Goal: Task Accomplishment & Management: Use online tool/utility

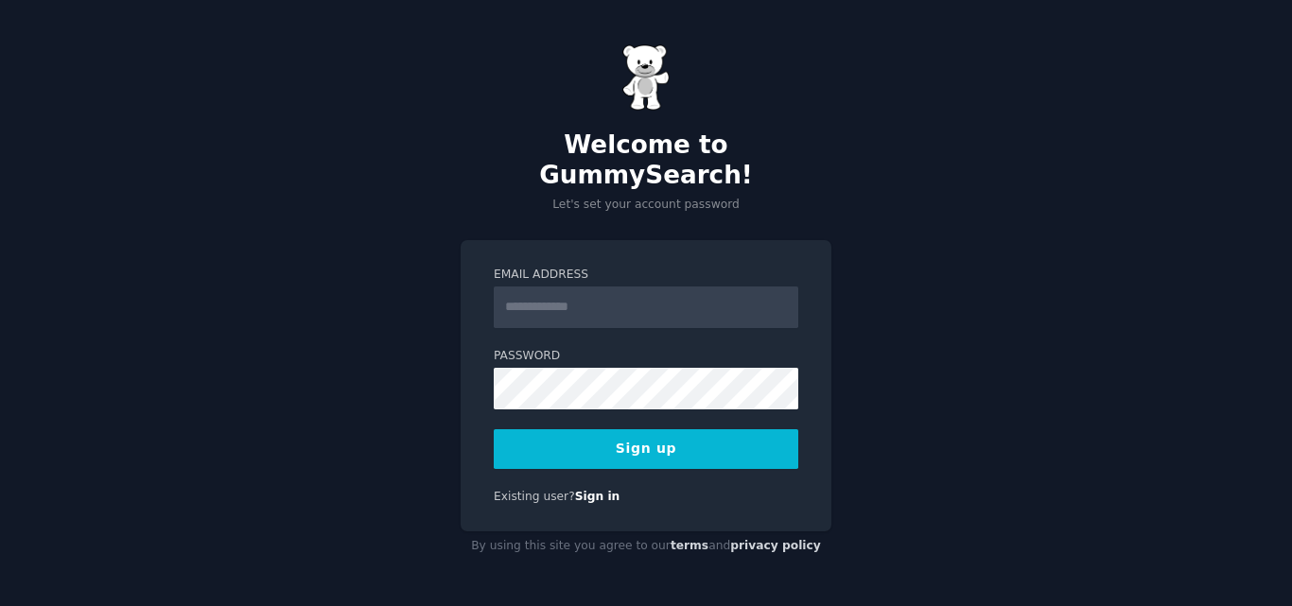
click at [567, 292] on input "Email Address" at bounding box center [646, 308] width 304 height 42
type input "**********"
click at [655, 443] on button "Sign up" at bounding box center [646, 449] width 304 height 40
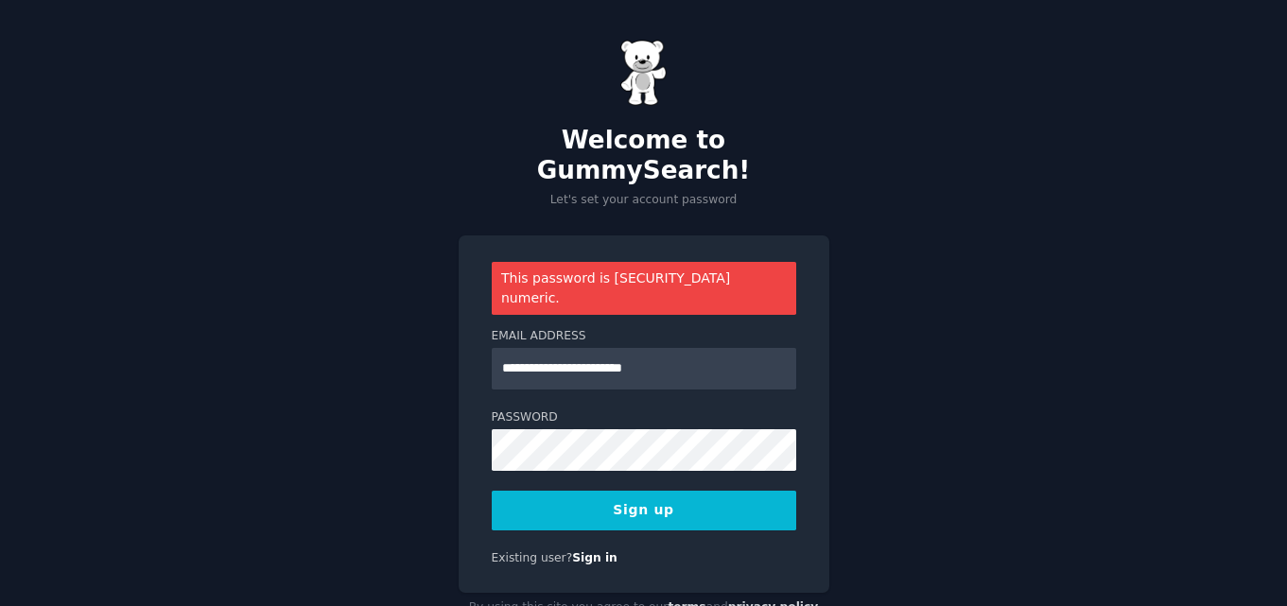
click at [585, 491] on button "Sign up" at bounding box center [644, 511] width 304 height 40
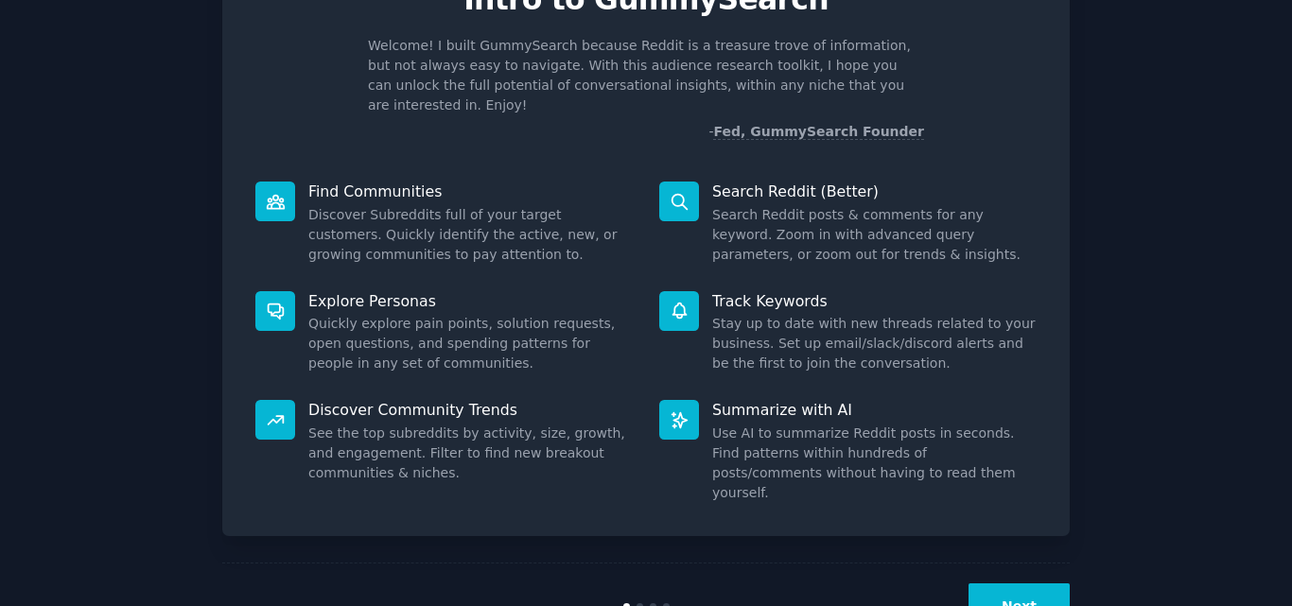
scroll to position [134, 0]
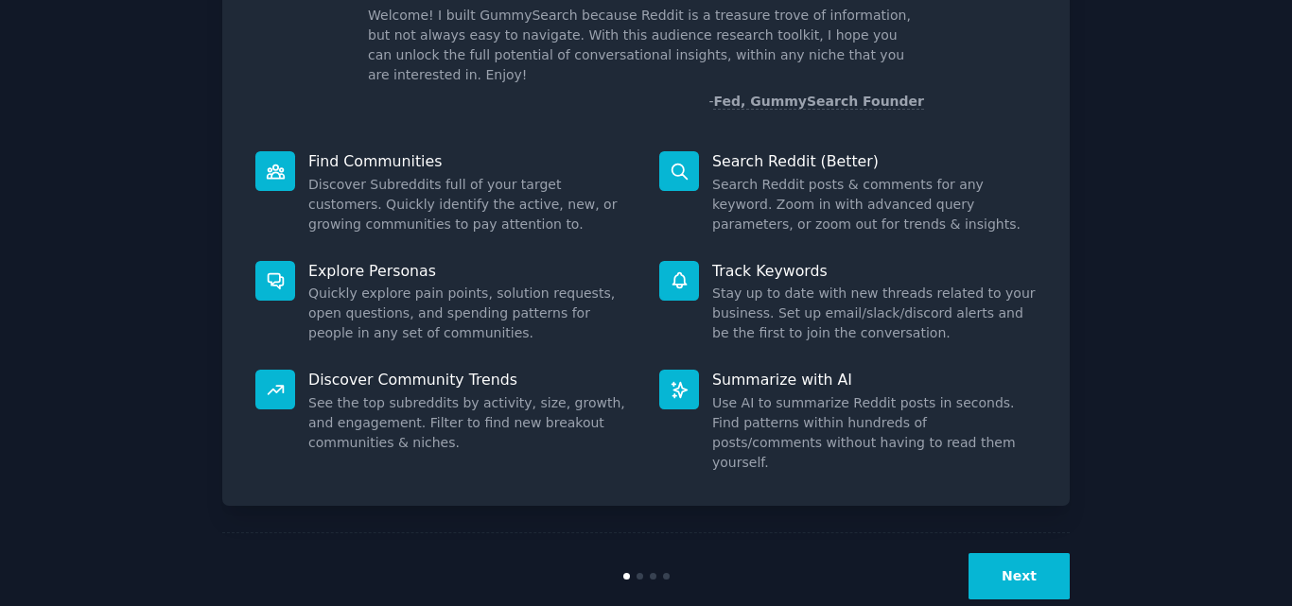
drag, startPoint x: 1065, startPoint y: 537, endPoint x: 1052, endPoint y: 537, distance: 12.3
click at [1052, 553] on button "Next" at bounding box center [1018, 576] width 101 height 46
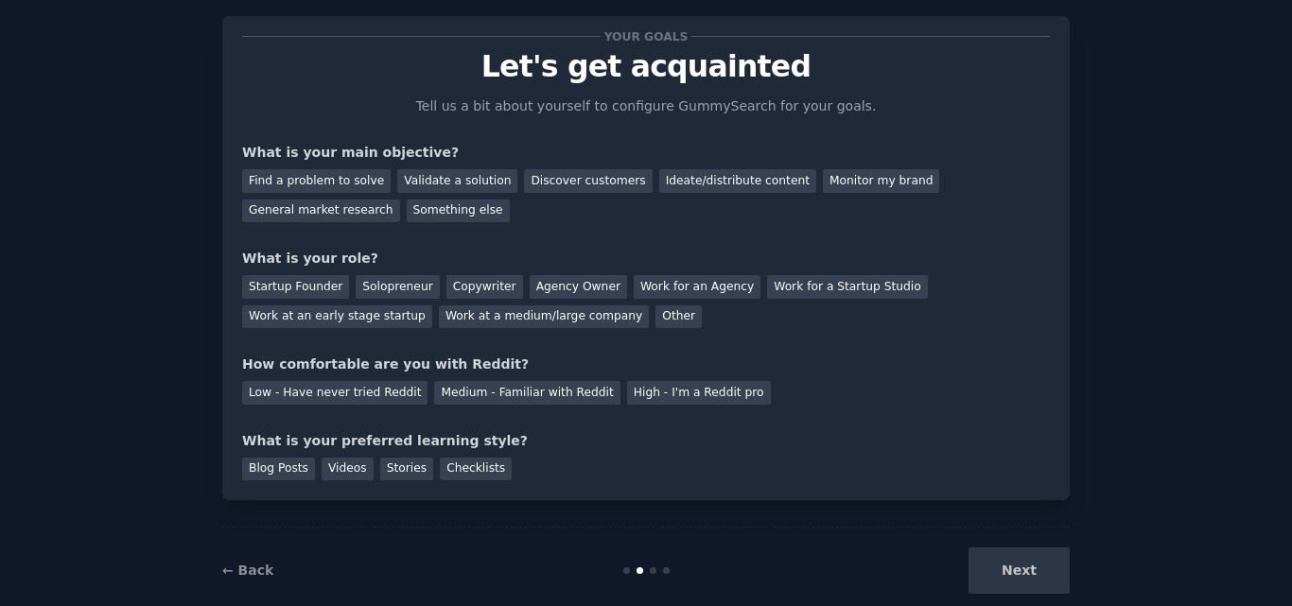
scroll to position [71, 0]
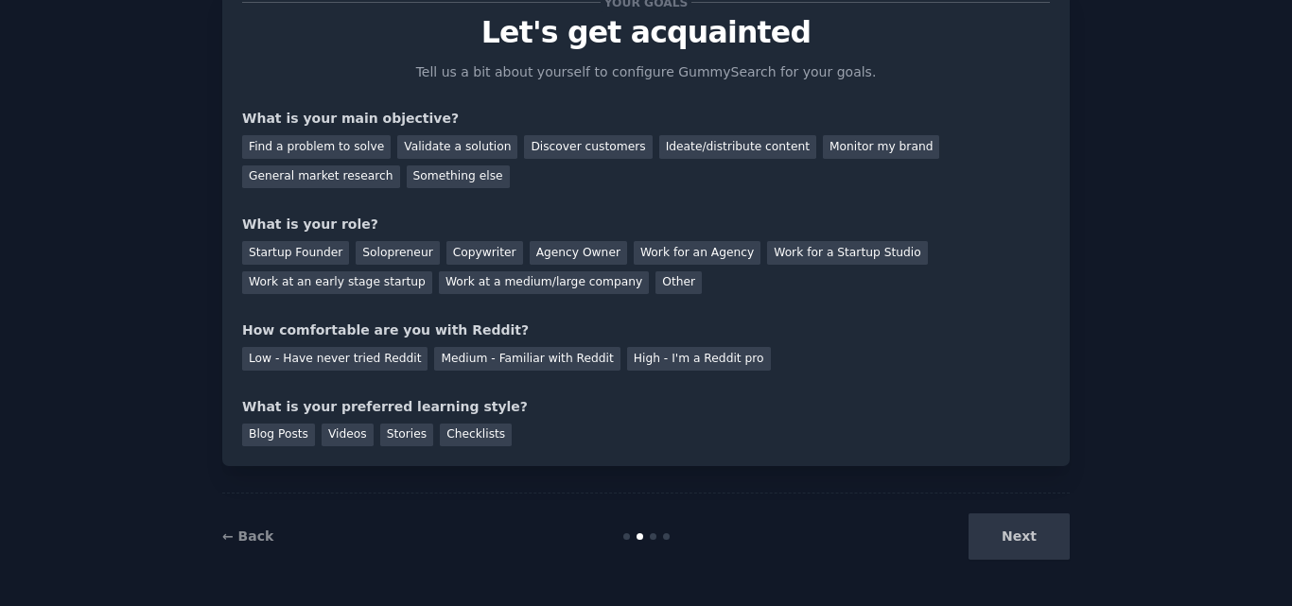
drag, startPoint x: 1022, startPoint y: 534, endPoint x: 977, endPoint y: 526, distance: 46.2
click at [977, 526] on div "Next" at bounding box center [928, 536] width 283 height 46
click at [251, 529] on link "← Back" at bounding box center [247, 536] width 51 height 15
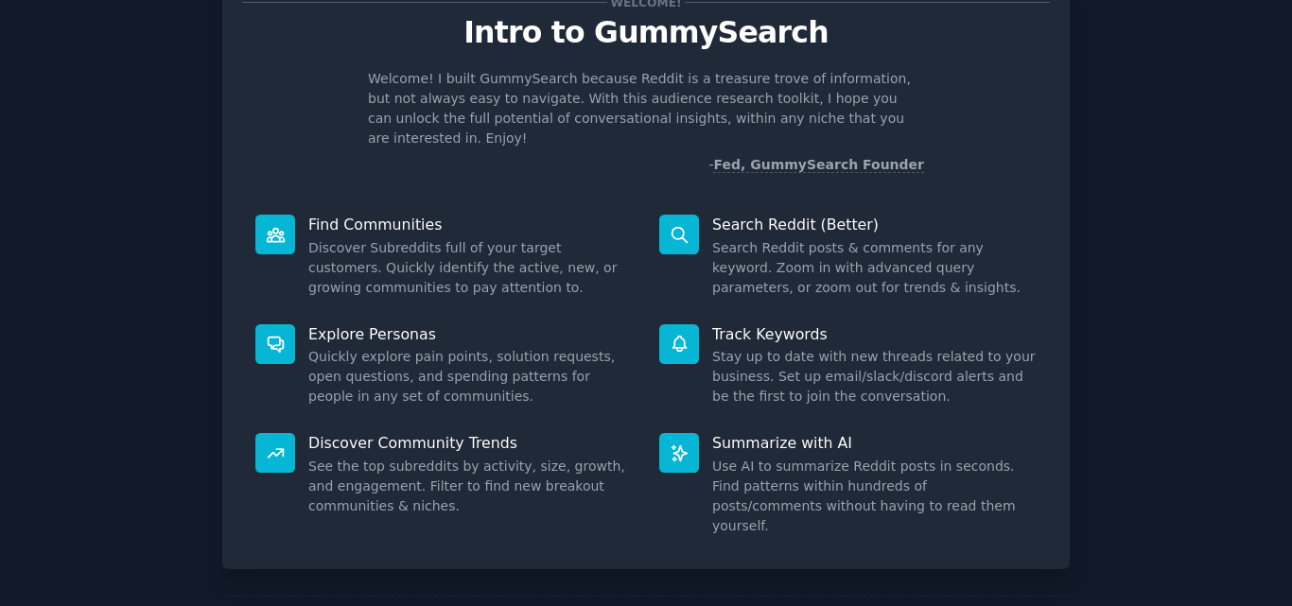
click at [279, 228] on icon at bounding box center [275, 234] width 17 height 13
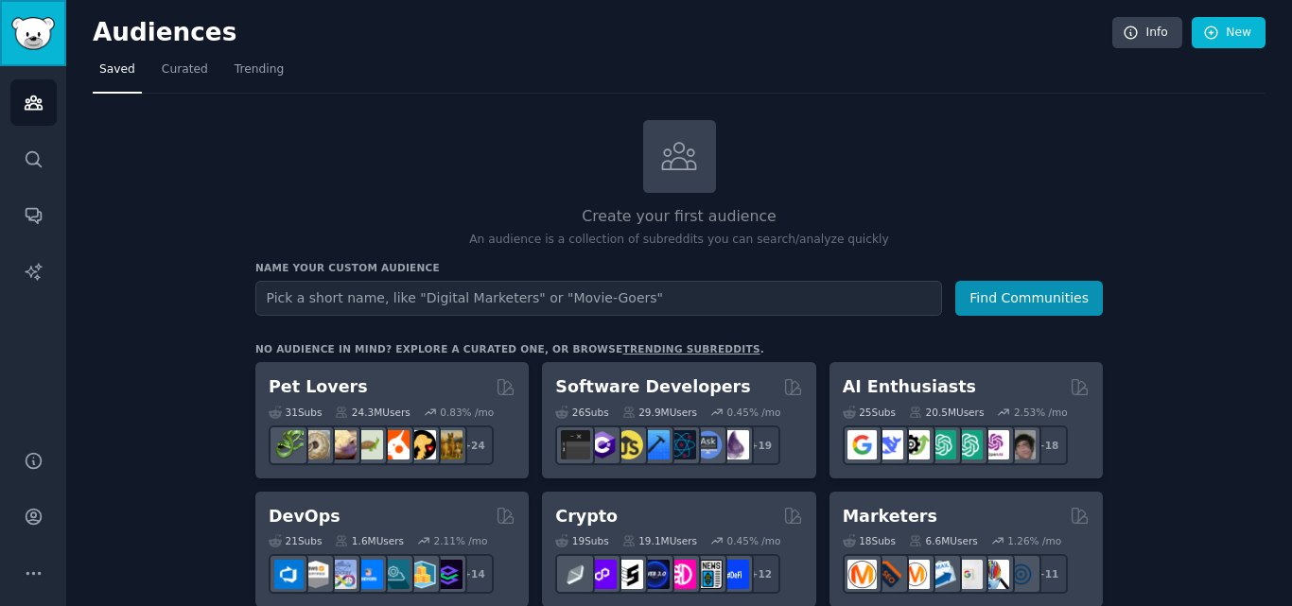
click at [33, 38] on img "Sidebar" at bounding box center [32, 33] width 43 height 33
click at [1210, 32] on icon at bounding box center [1211, 33] width 17 height 17
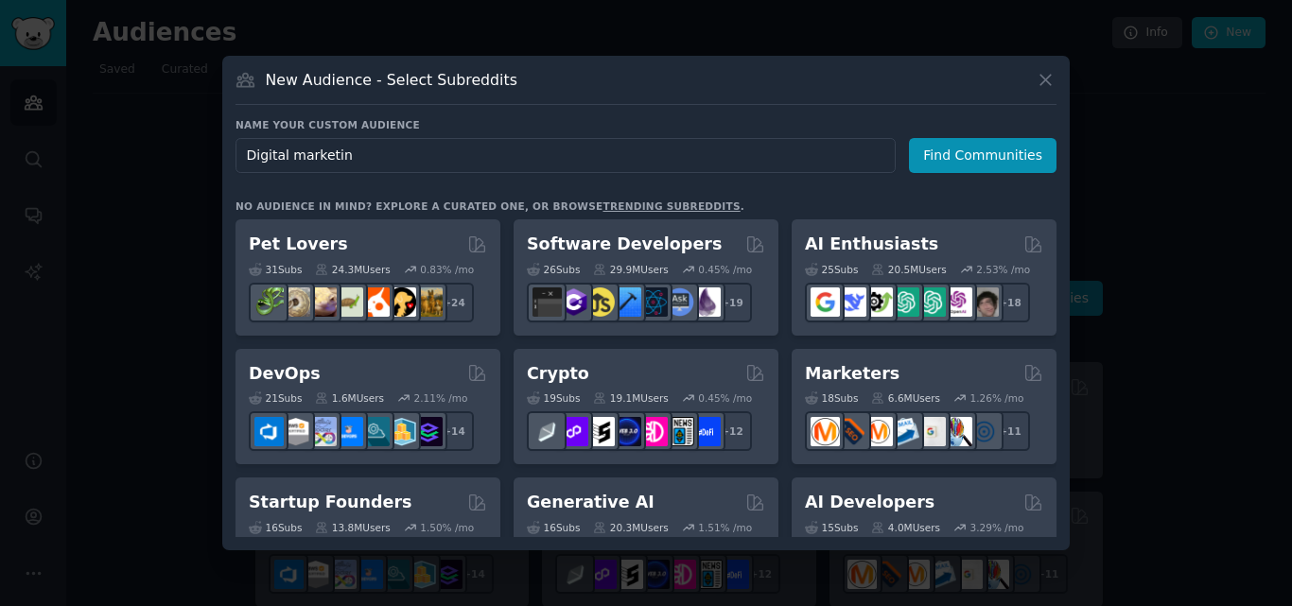
type input "Digital marketing"
click button "Find Communities" at bounding box center [983, 155] width 148 height 35
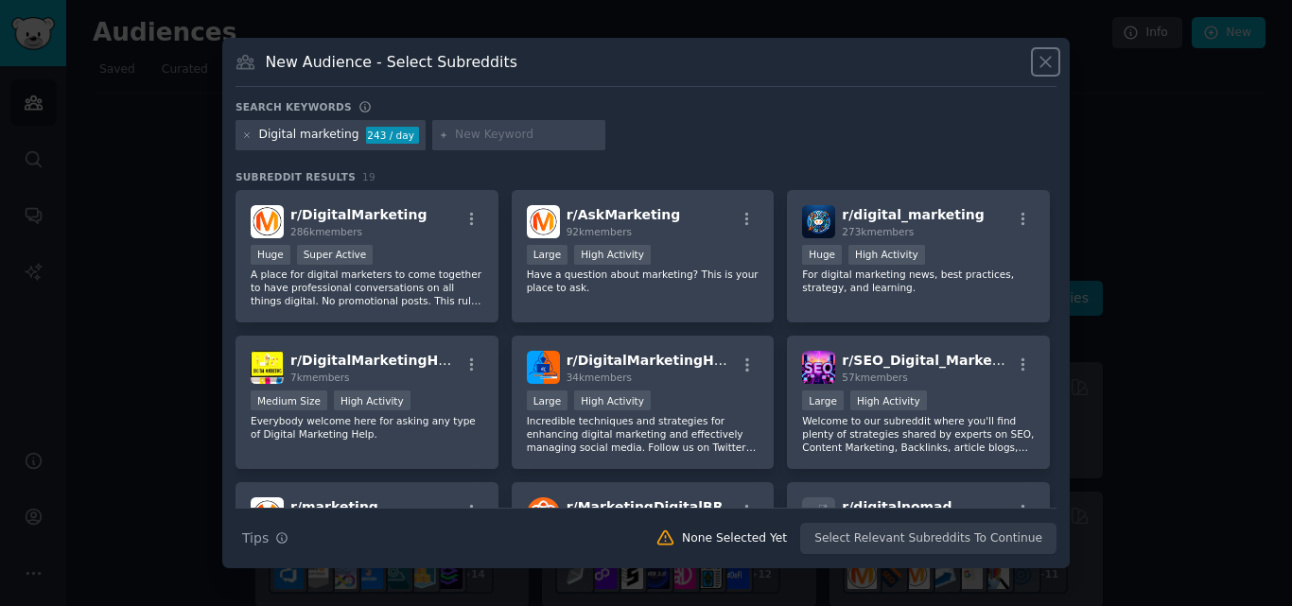
click at [1051, 62] on icon at bounding box center [1045, 62] width 20 height 20
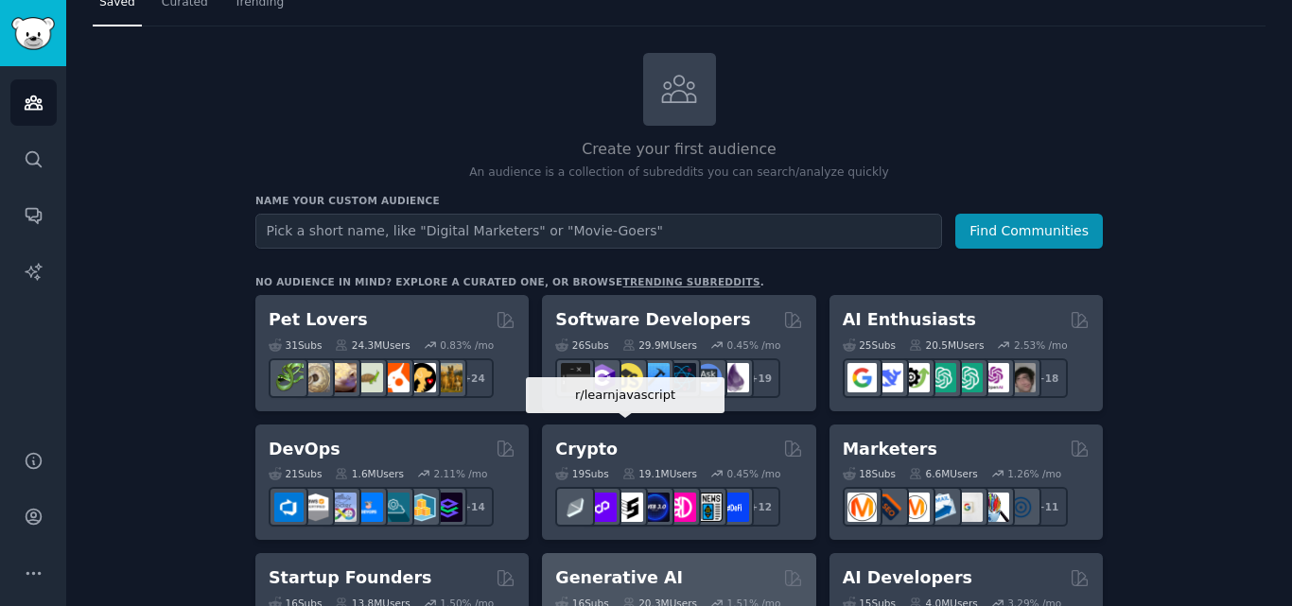
scroll to position [189, 0]
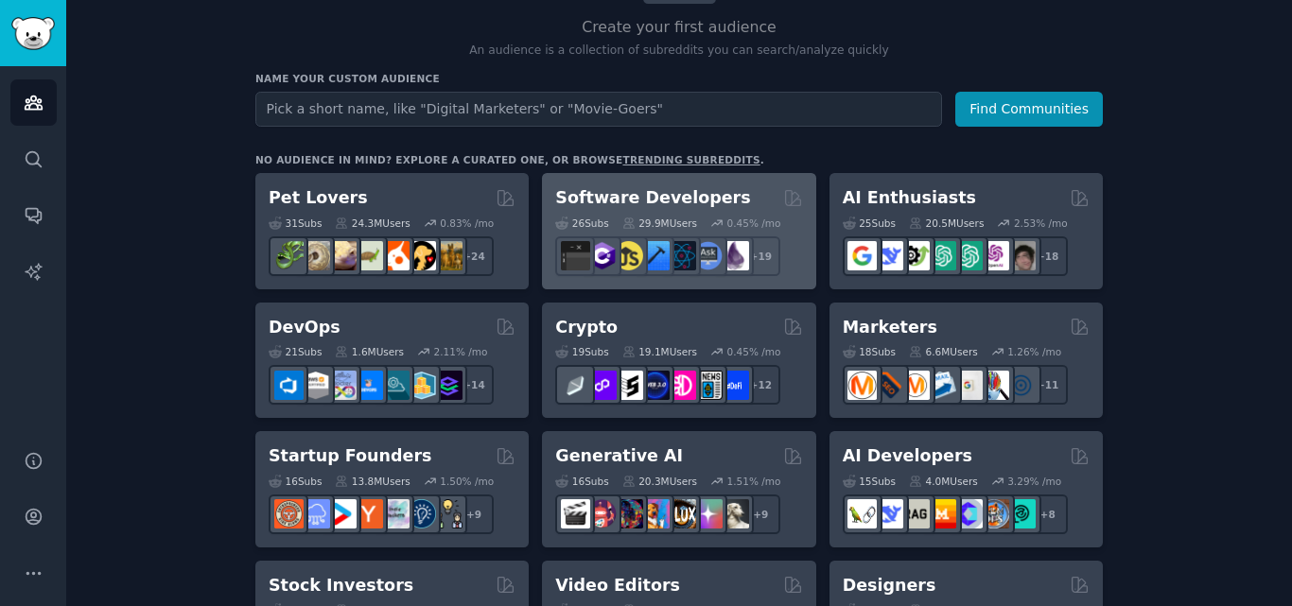
click at [729, 200] on div "Software Developers" at bounding box center [678, 198] width 247 height 24
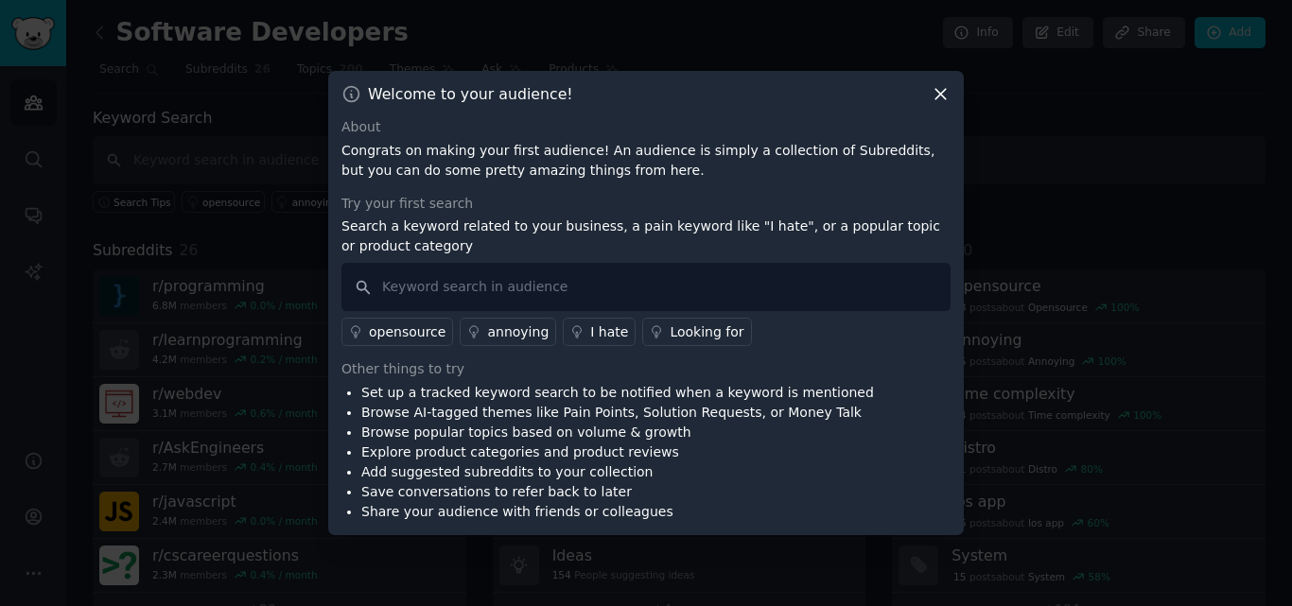
click at [954, 86] on div "Welcome to your audience! About Congrats on making your first audience! An audi…" at bounding box center [645, 303] width 635 height 464
click at [939, 89] on icon at bounding box center [940, 94] width 20 height 20
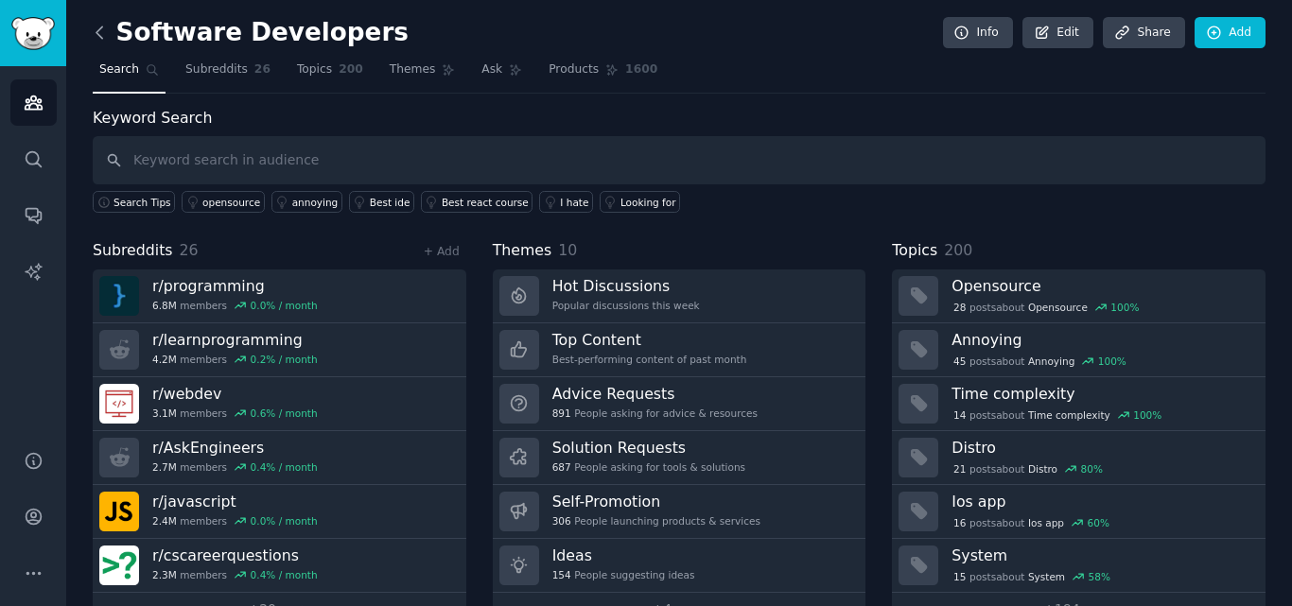
click at [96, 40] on icon at bounding box center [100, 33] width 20 height 20
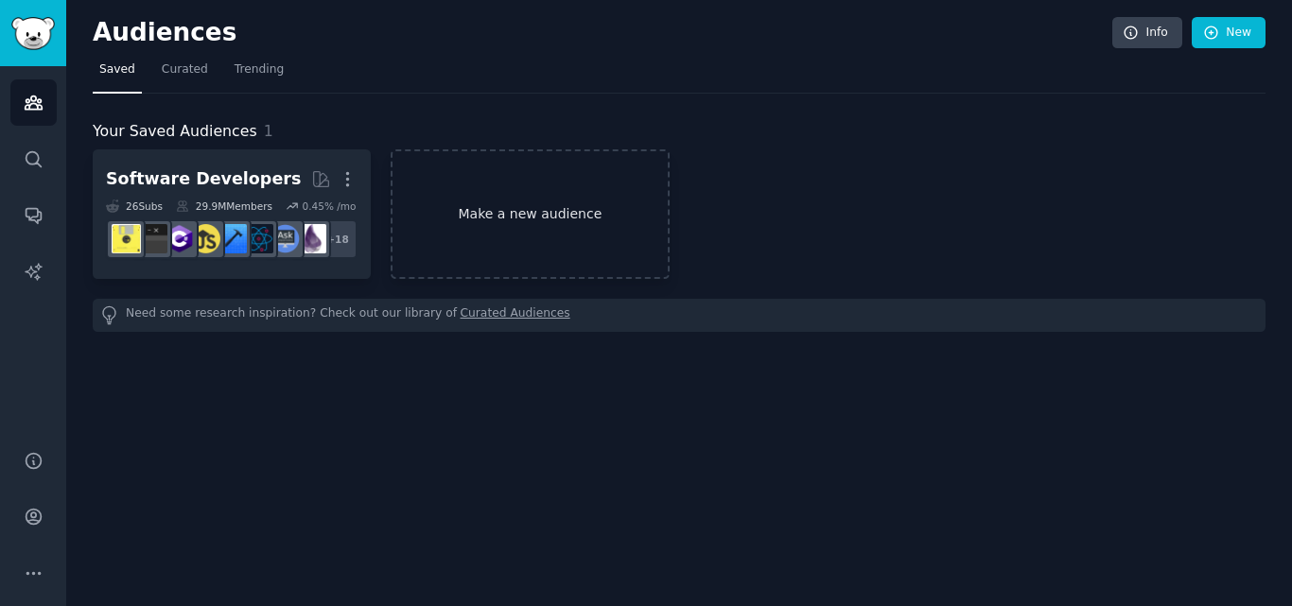
click at [529, 224] on link "Make a new audience" at bounding box center [530, 214] width 278 height 130
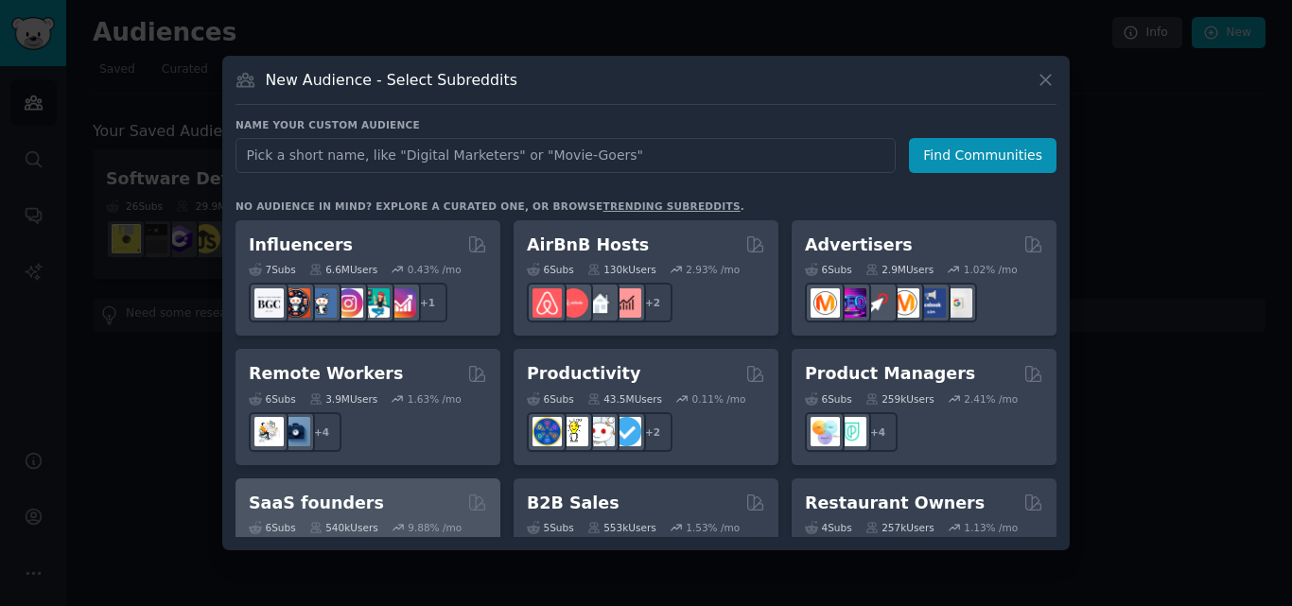
scroll to position [1287, 0]
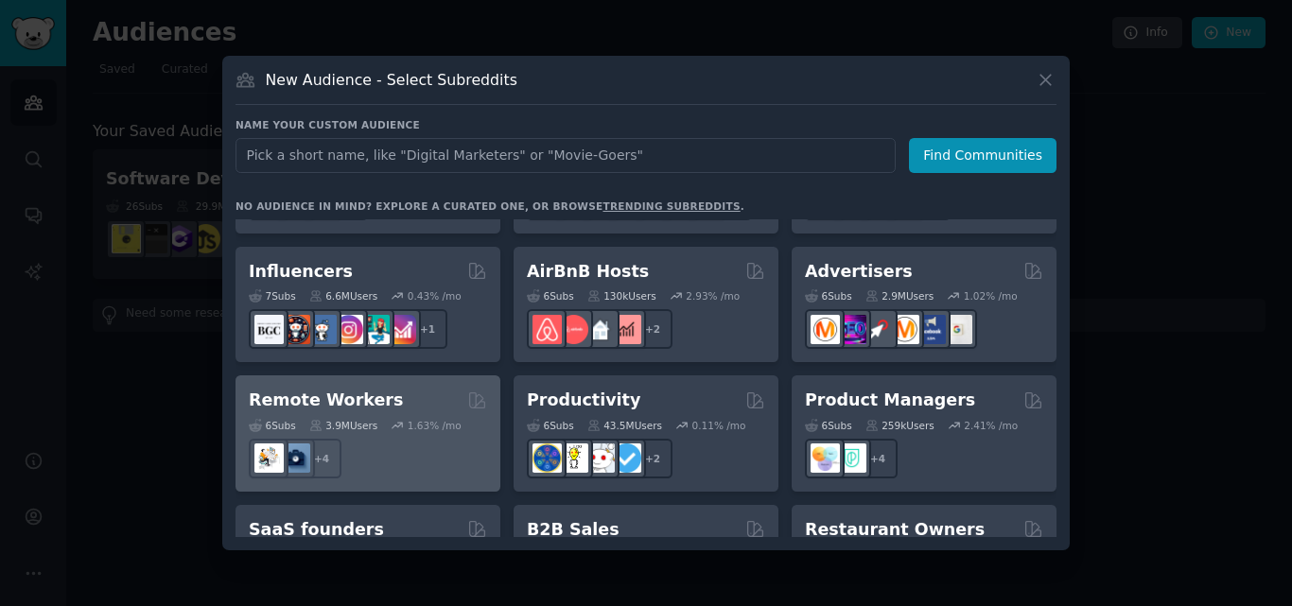
click at [461, 439] on div "+ 4" at bounding box center [368, 459] width 238 height 40
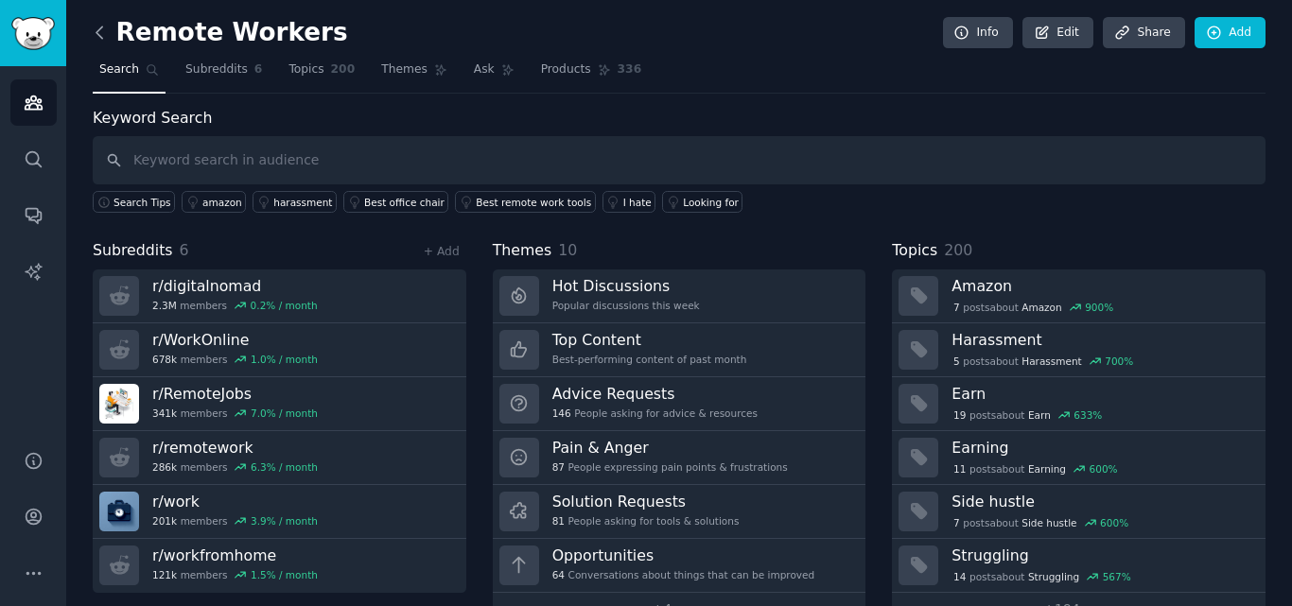
click at [97, 31] on icon at bounding box center [99, 31] width 6 height 11
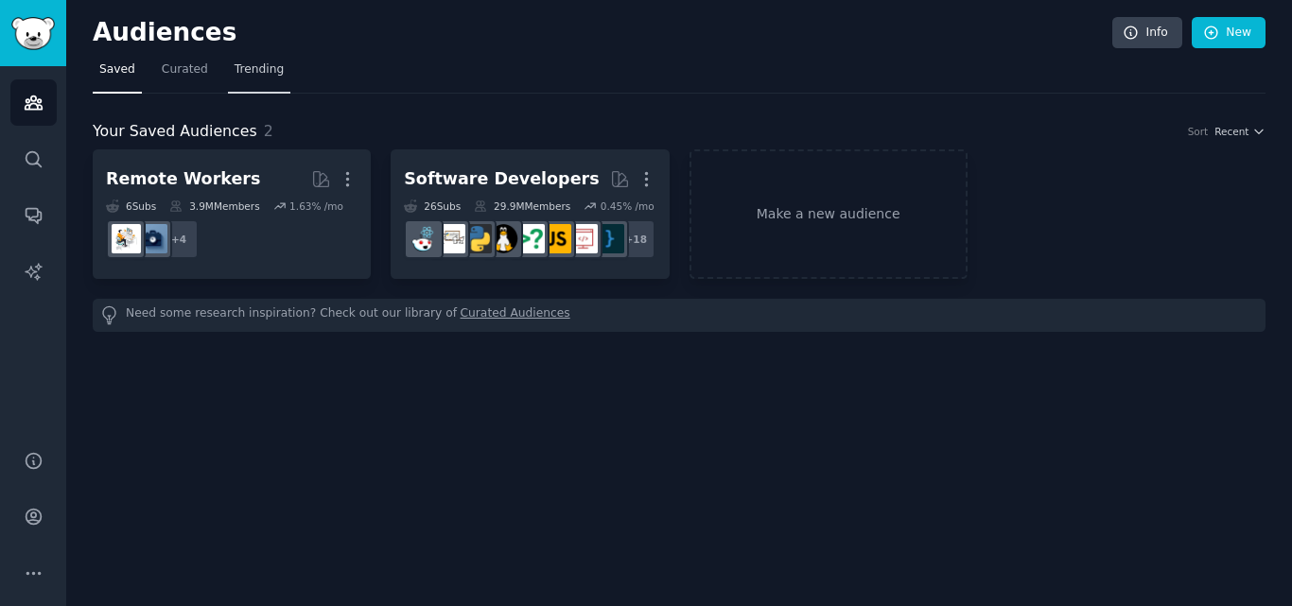
click at [247, 73] on span "Trending" at bounding box center [259, 69] width 49 height 17
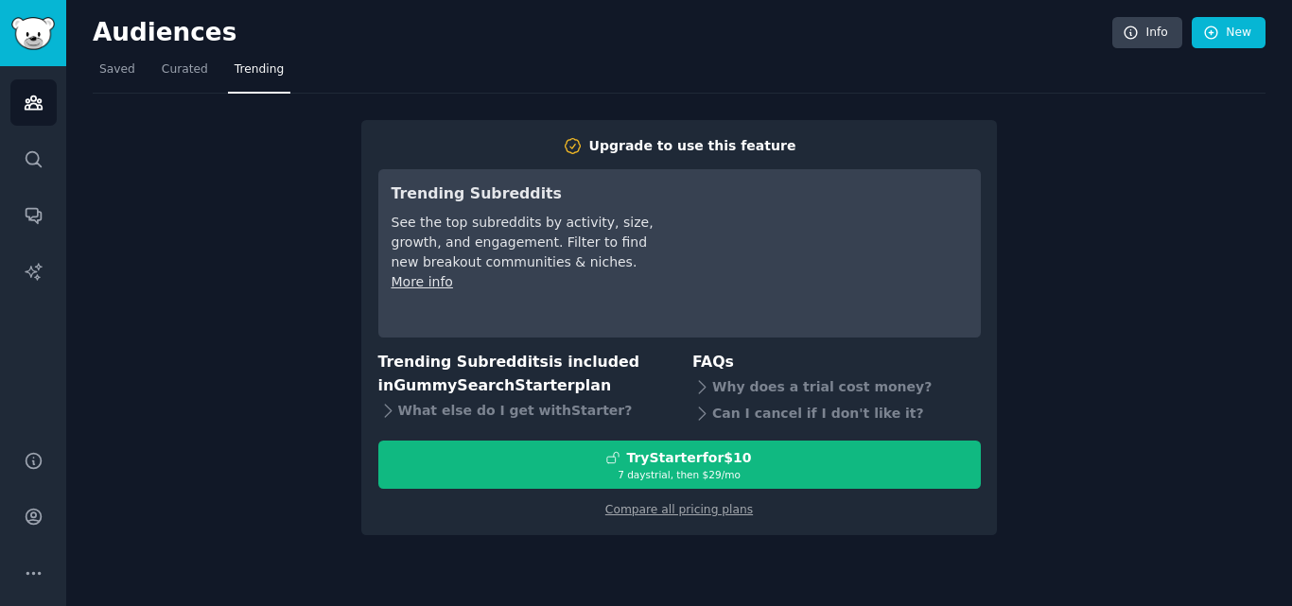
click at [245, 435] on div "Upgrade to use this feature Trending Subreddits See the top subreddits by activ…" at bounding box center [679, 315] width 1173 height 442
click at [117, 70] on span "Saved" at bounding box center [117, 69] width 36 height 17
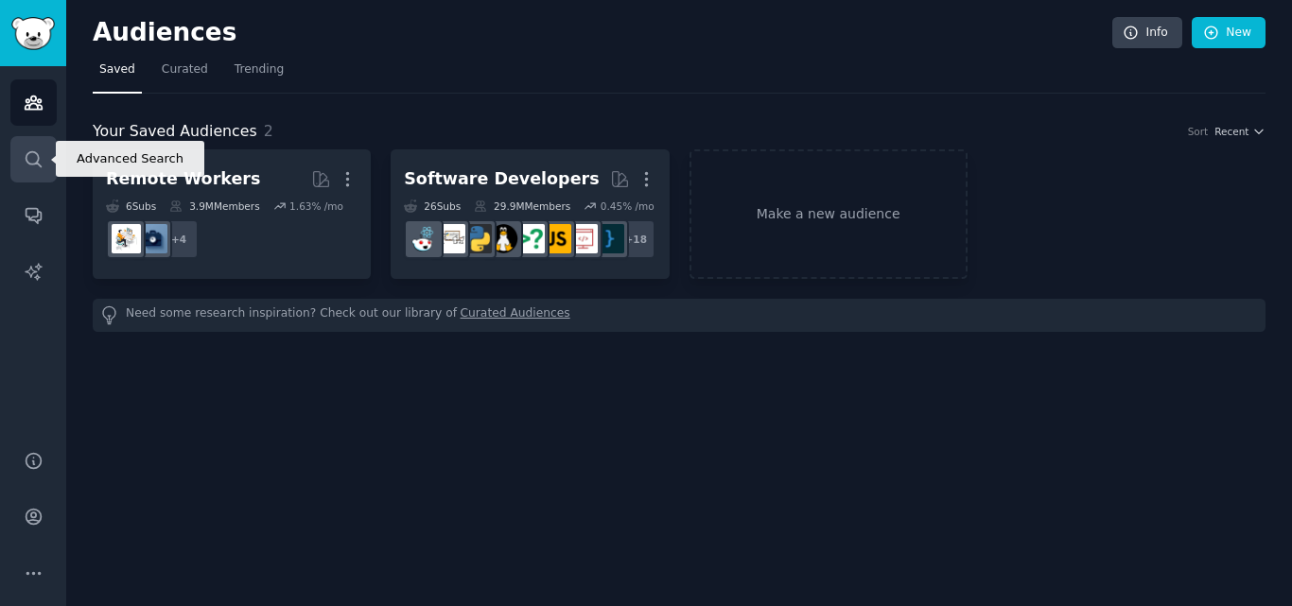
click at [27, 171] on link "Search" at bounding box center [33, 159] width 46 height 46
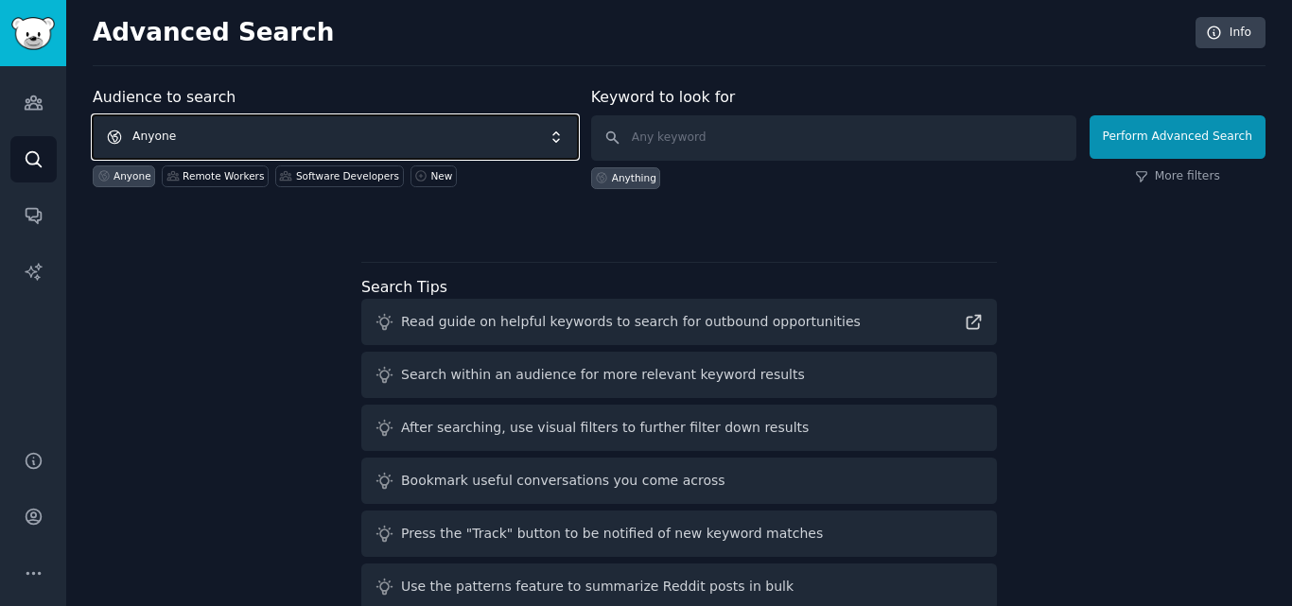
click at [150, 138] on span "Anyone" at bounding box center [335, 136] width 485 height 43
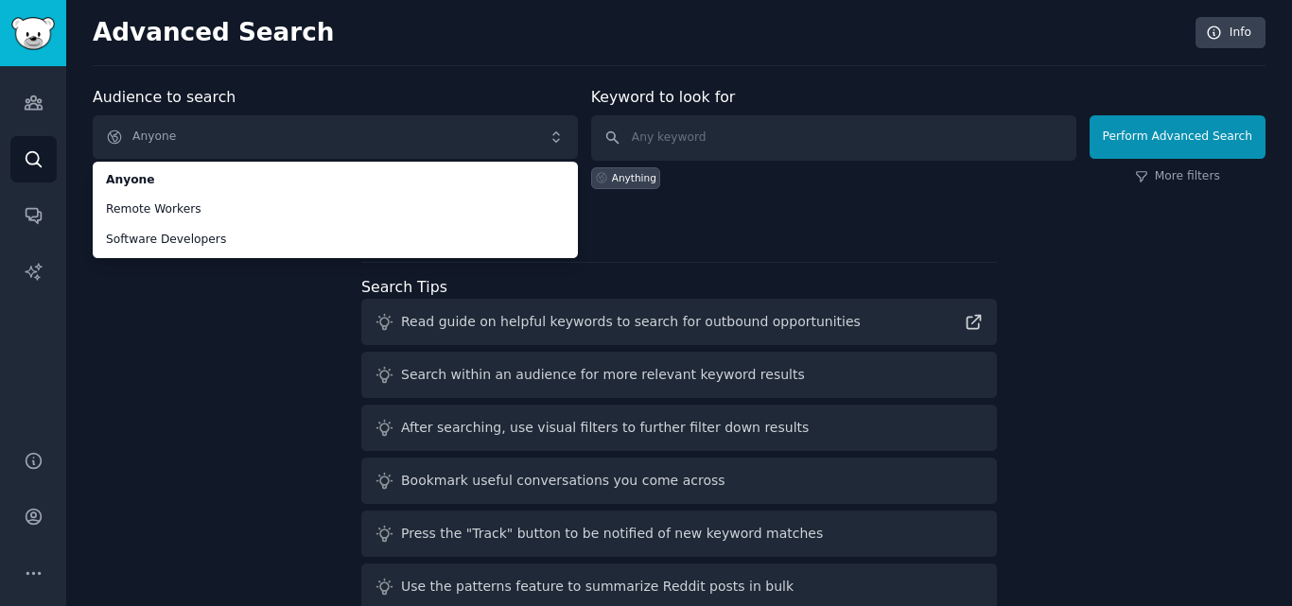
click at [271, 51] on div "Advanced Search Info" at bounding box center [679, 41] width 1173 height 49
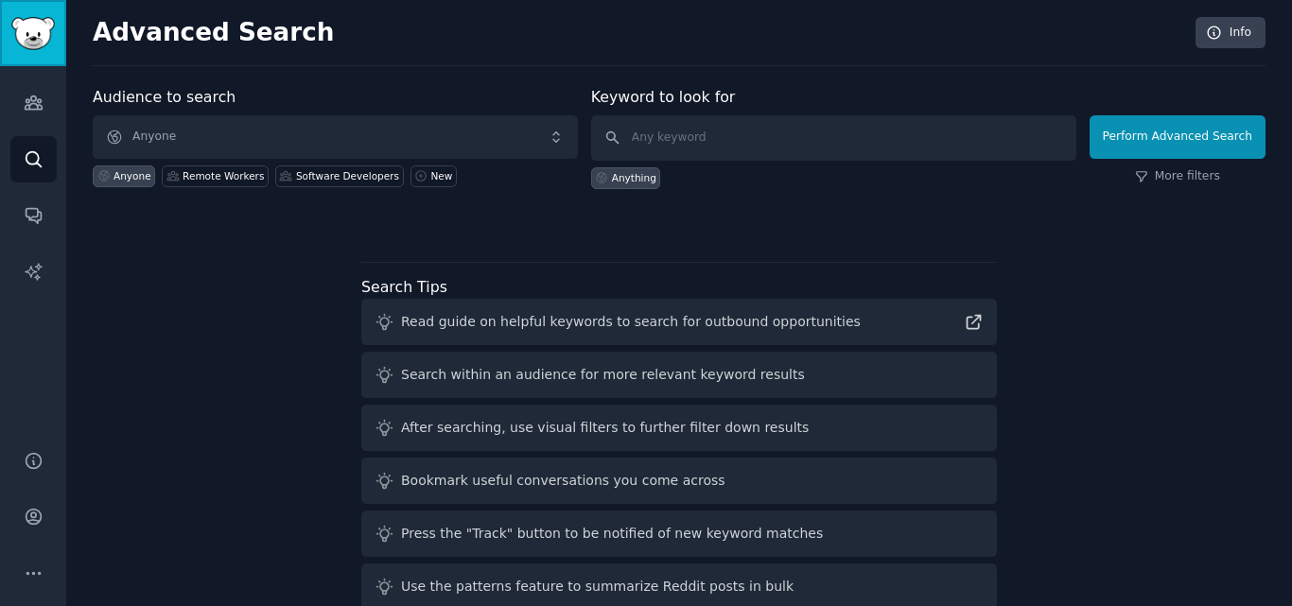
click at [23, 32] on img "Sidebar" at bounding box center [32, 33] width 43 height 33
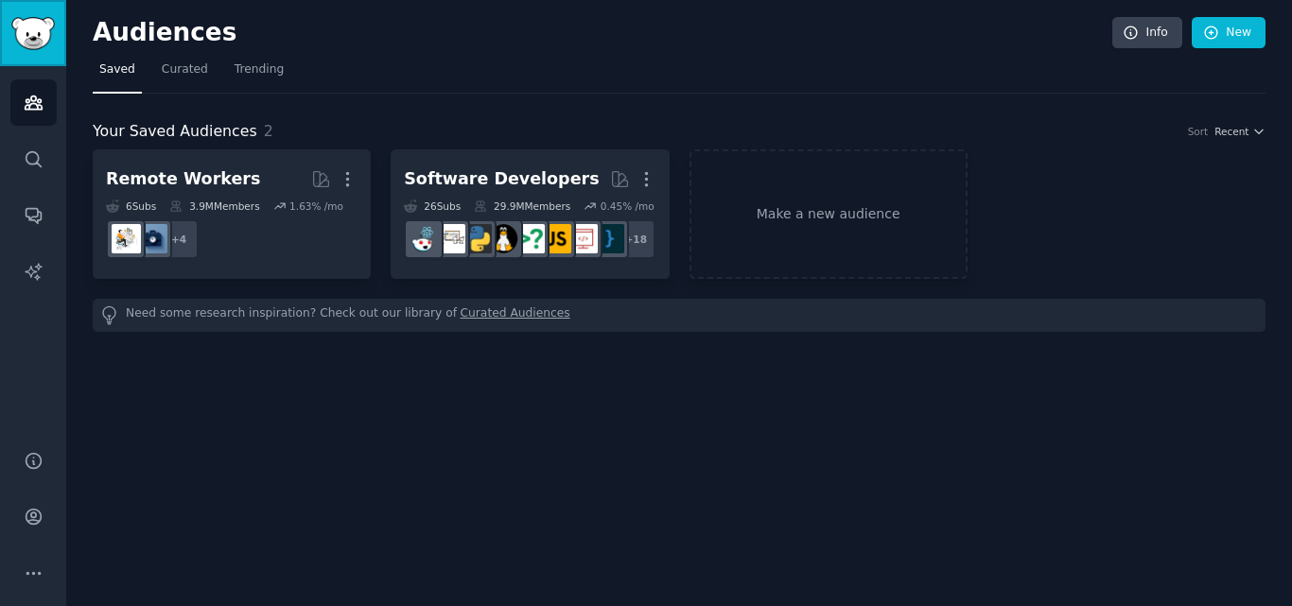
click at [25, 32] on img "Sidebar" at bounding box center [32, 33] width 43 height 33
click at [38, 106] on icon "Sidebar" at bounding box center [33, 102] width 17 height 13
click at [34, 531] on link "Account" at bounding box center [33, 517] width 46 height 46
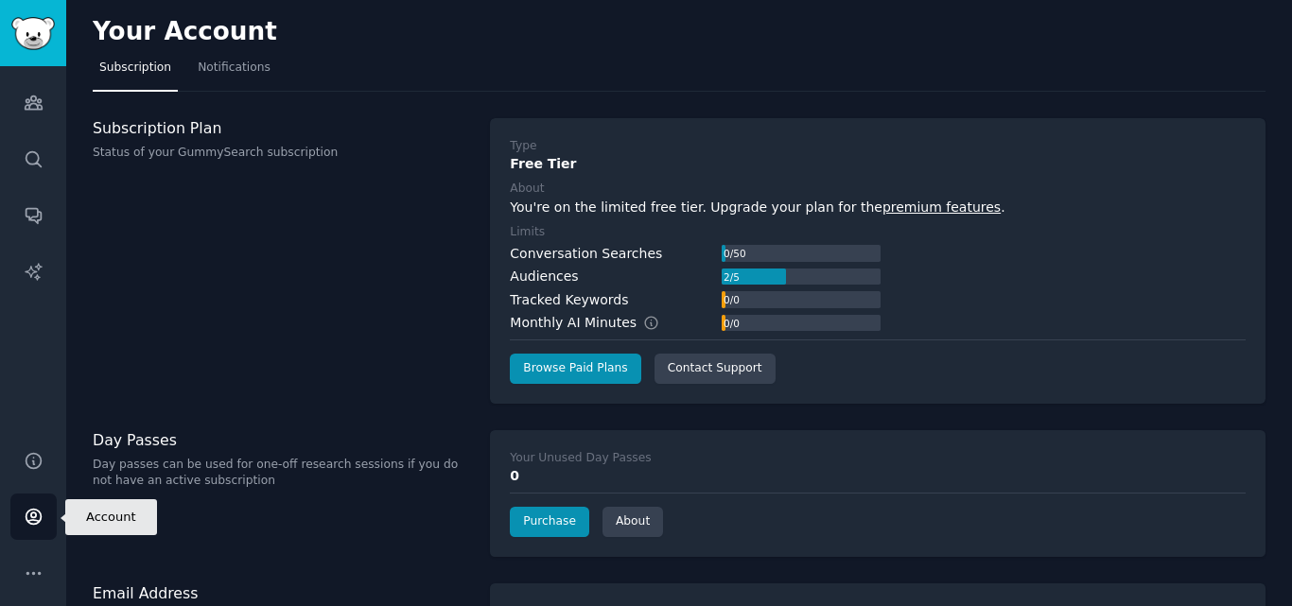
click at [34, 531] on link "Account" at bounding box center [33, 517] width 46 height 46
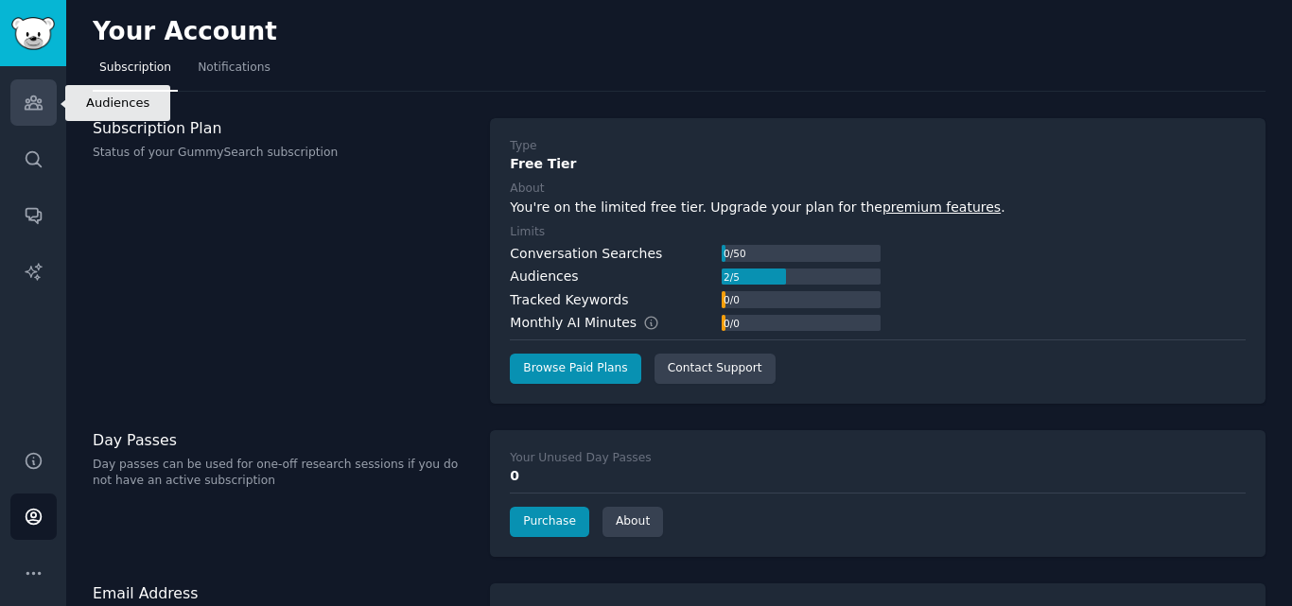
click at [29, 93] on icon "Sidebar" at bounding box center [34, 103] width 20 height 20
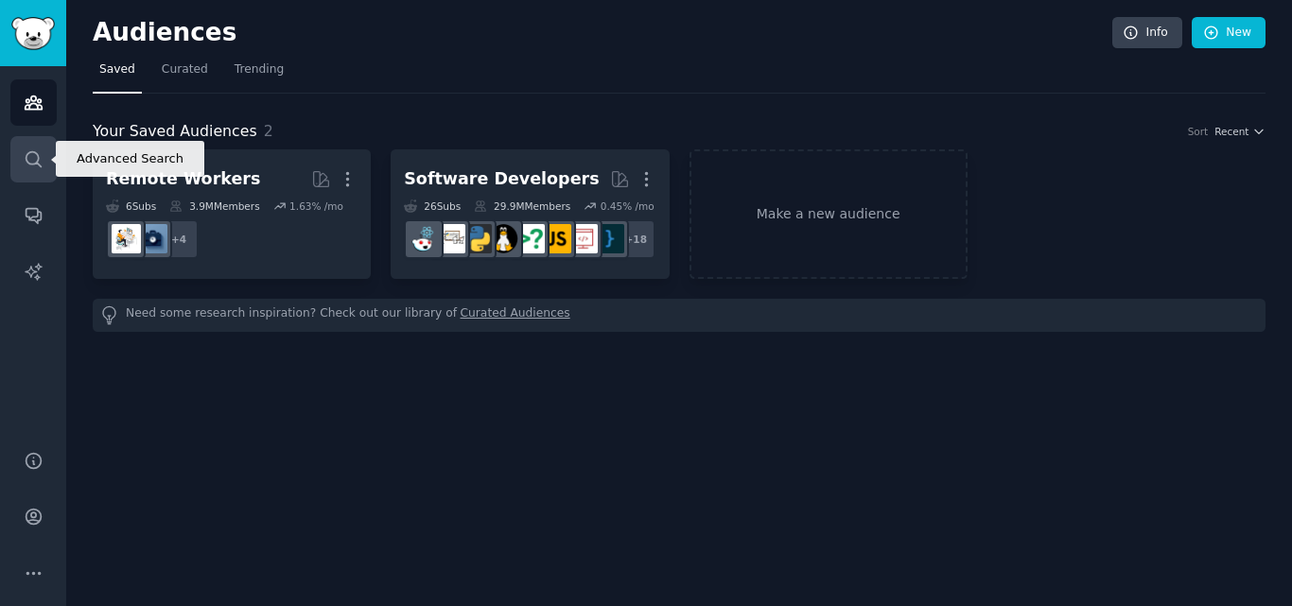
click at [14, 157] on link "Search" at bounding box center [33, 159] width 46 height 46
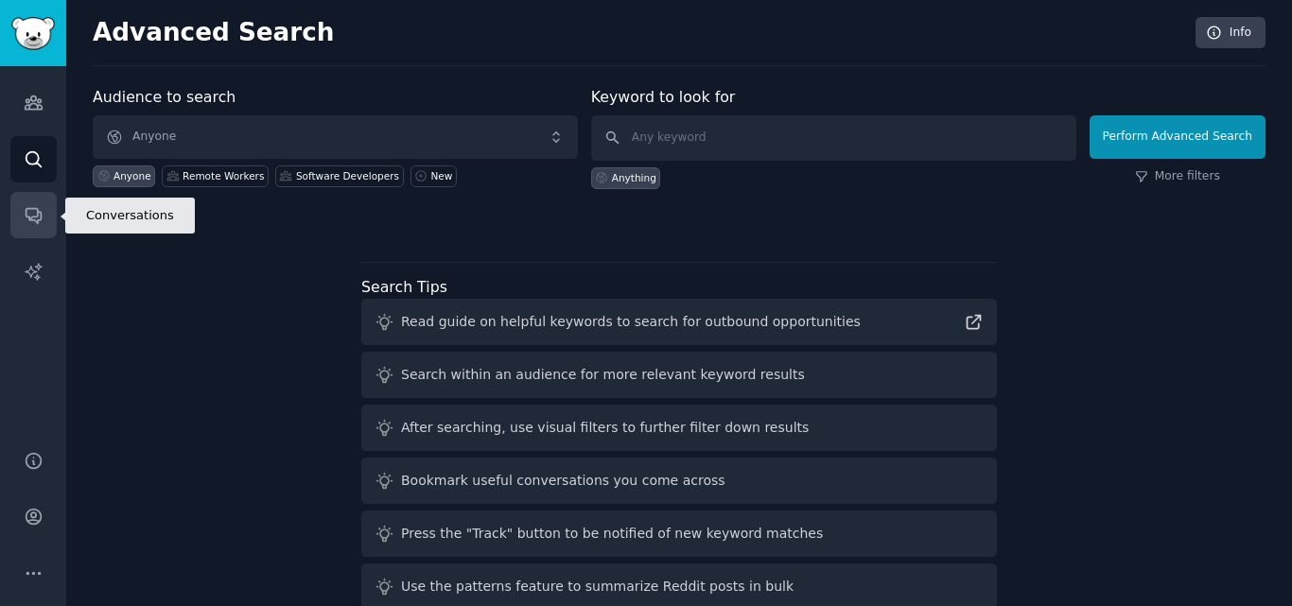
click at [37, 217] on icon "Sidebar" at bounding box center [33, 216] width 15 height 15
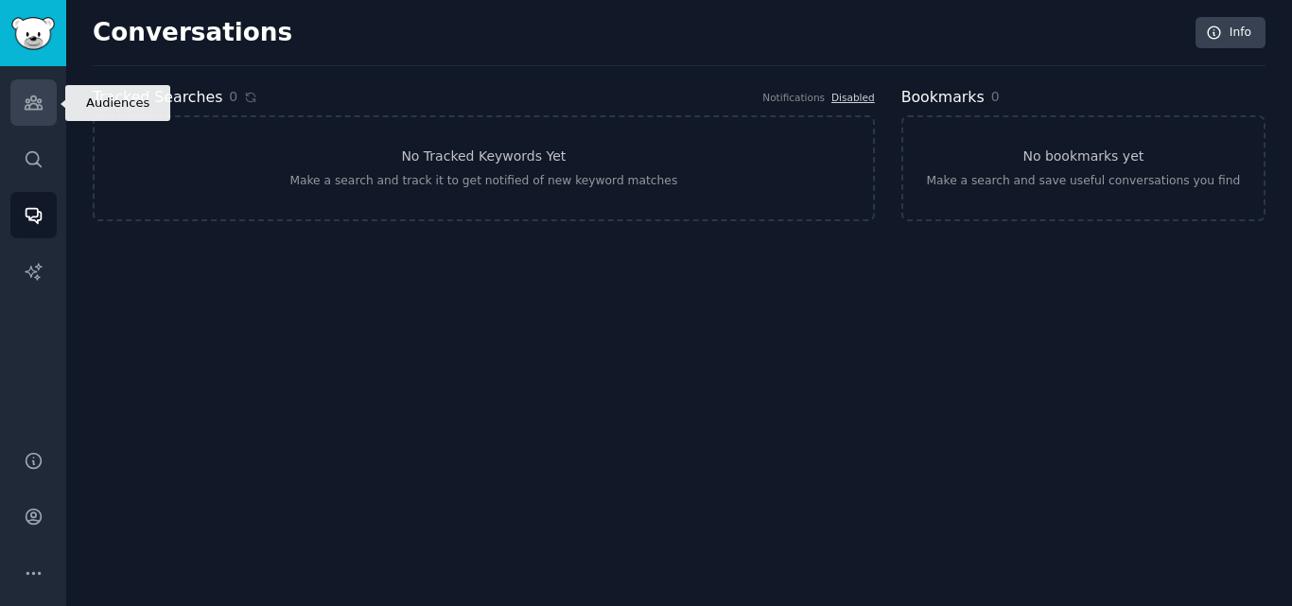
click at [22, 104] on link "Audiences" at bounding box center [33, 102] width 46 height 46
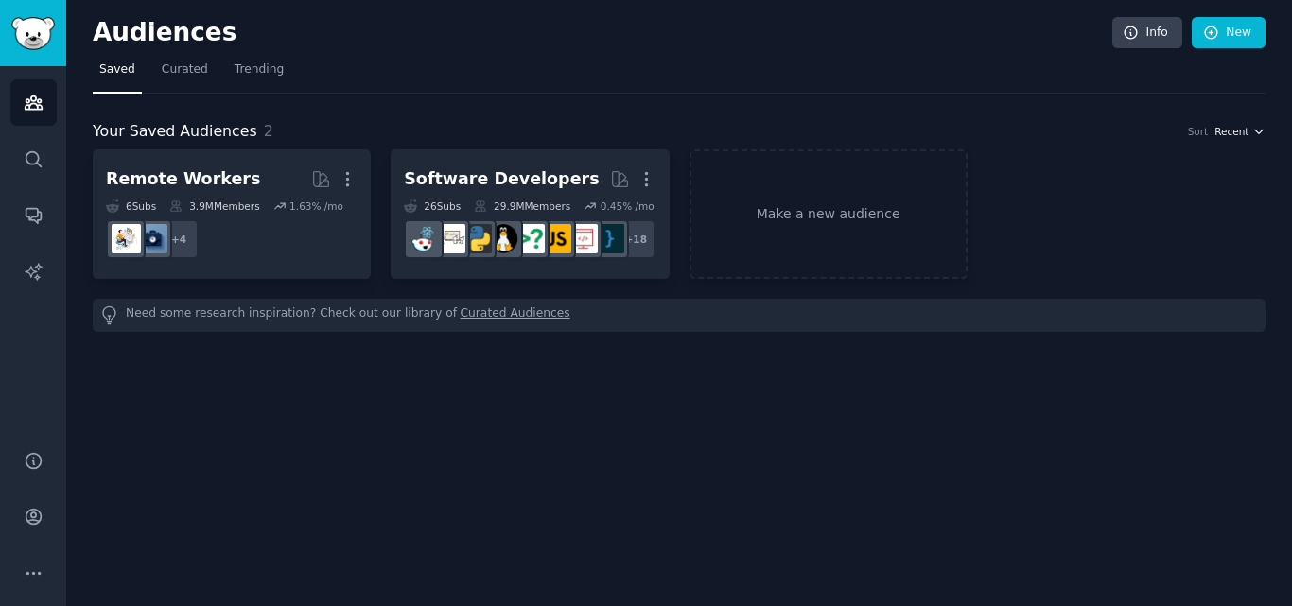
click at [1255, 126] on icon "button" at bounding box center [1258, 131] width 13 height 13
click at [162, 64] on span "Curated" at bounding box center [185, 69] width 46 height 17
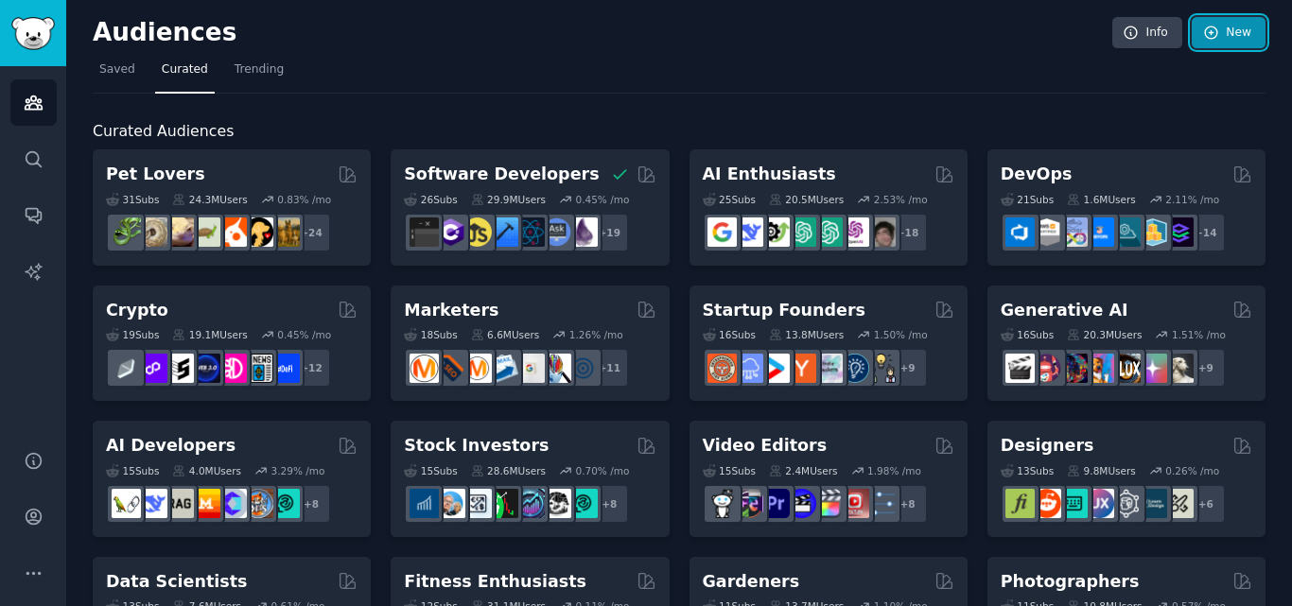
click at [1251, 37] on link "New" at bounding box center [1228, 33] width 74 height 32
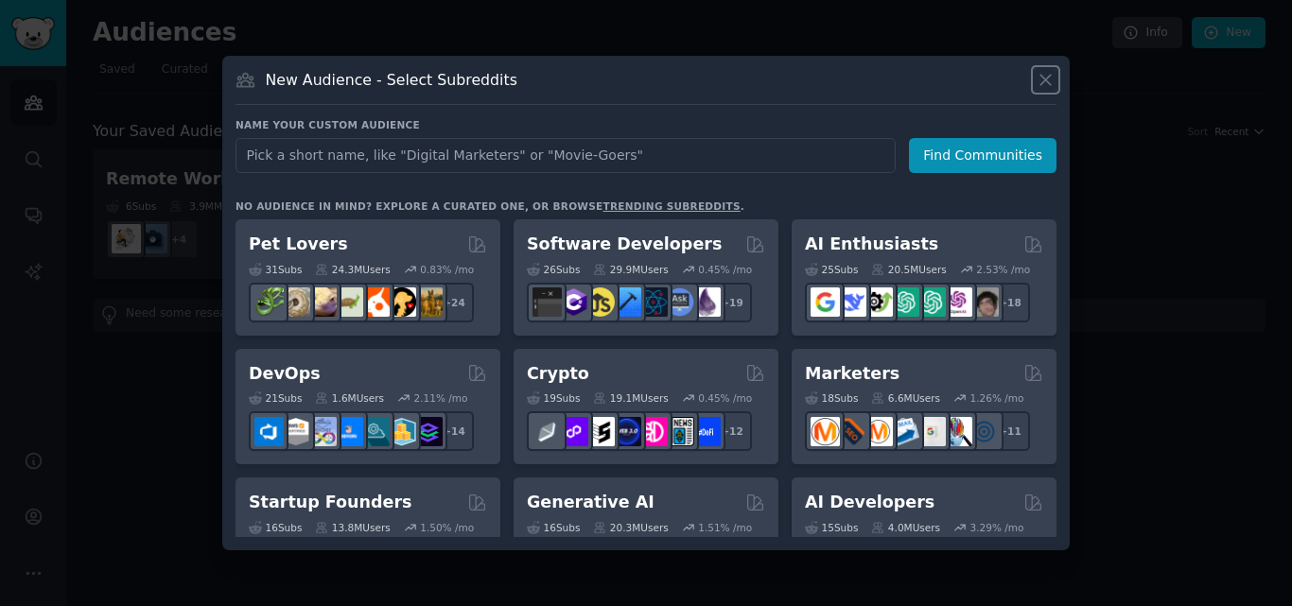
click at [1050, 82] on icon at bounding box center [1045, 80] width 20 height 20
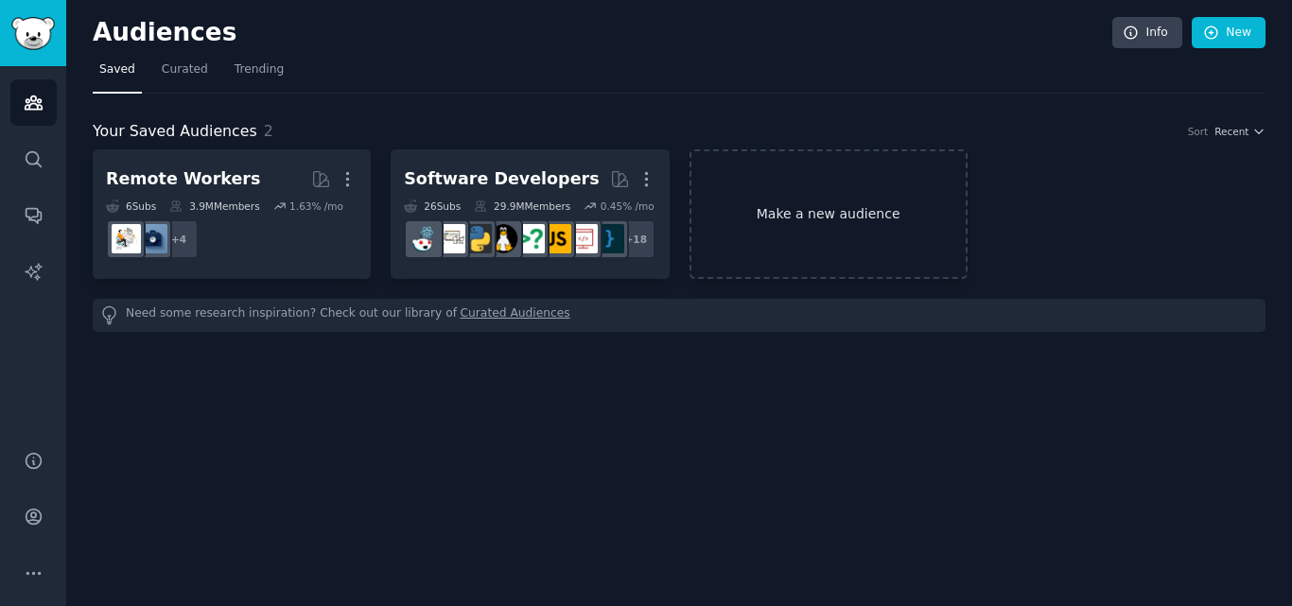
click at [903, 208] on link "Make a new audience" at bounding box center [828, 214] width 278 height 130
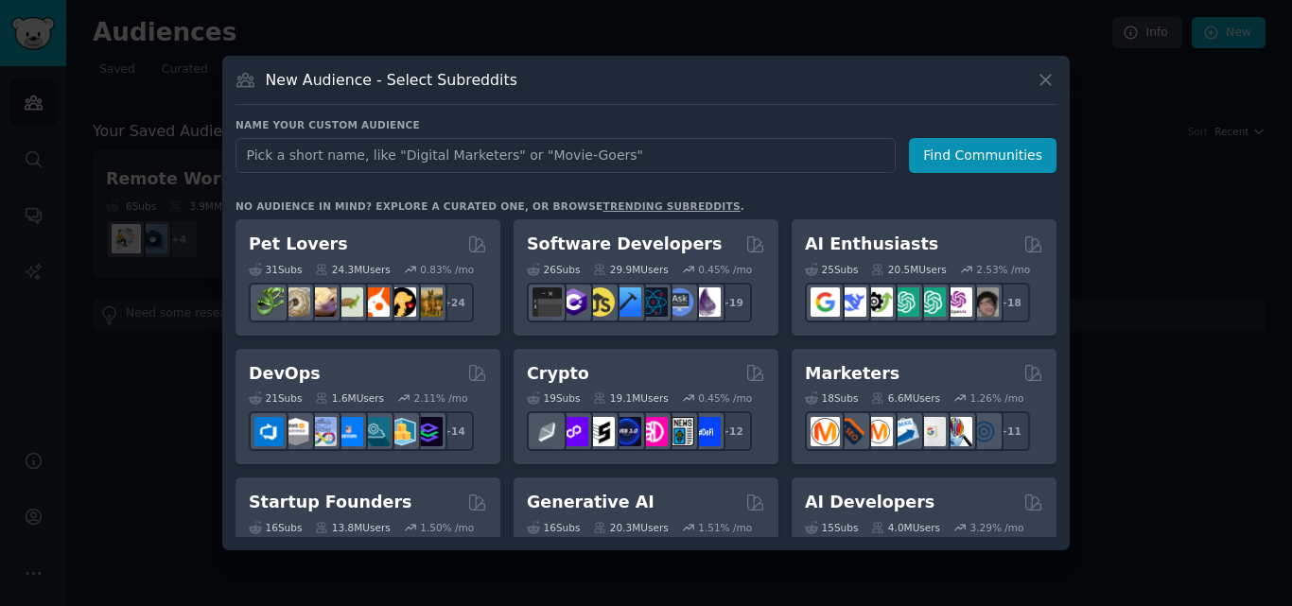
click at [507, 163] on input "text" at bounding box center [565, 155] width 660 height 35
type input "Digital marketing"
click button "Find Communities" at bounding box center [983, 155] width 148 height 35
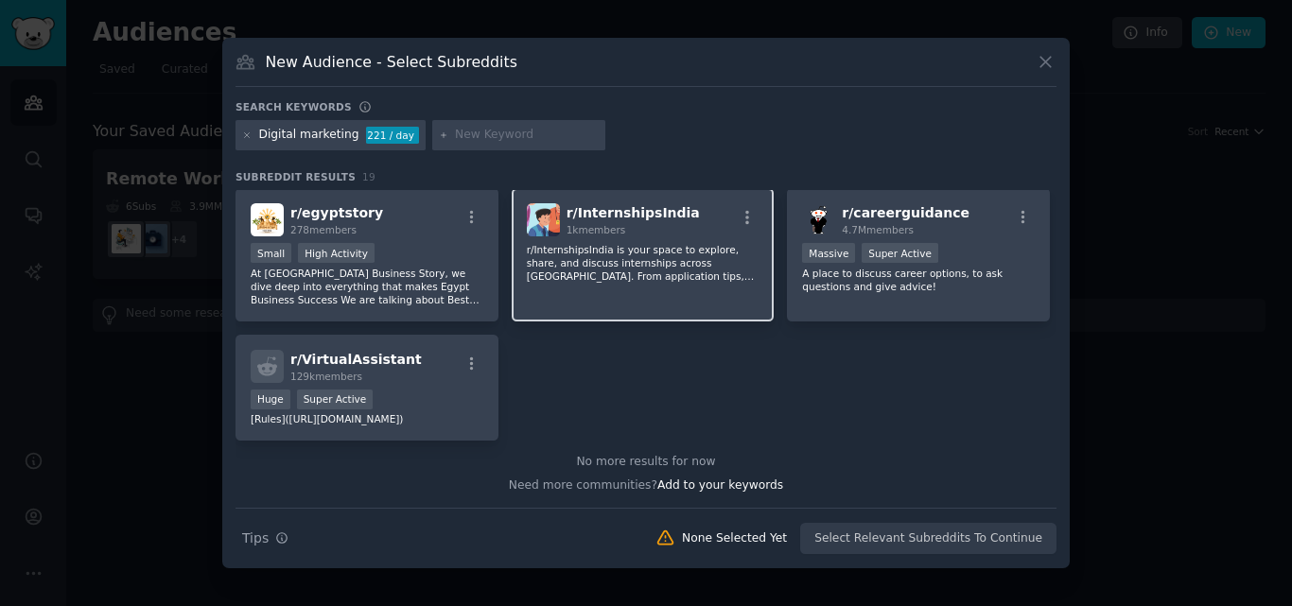
scroll to position [744, 0]
click at [727, 488] on span "Add to your keywords" at bounding box center [720, 484] width 126 height 13
type input "marketing"
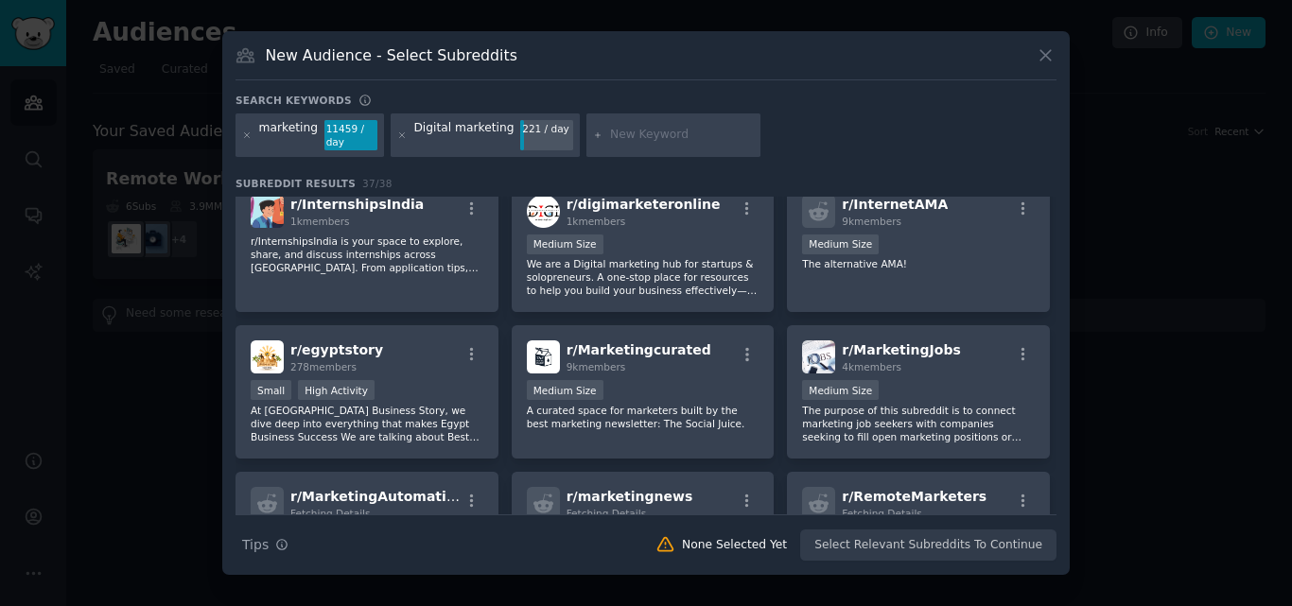
scroll to position [916, 0]
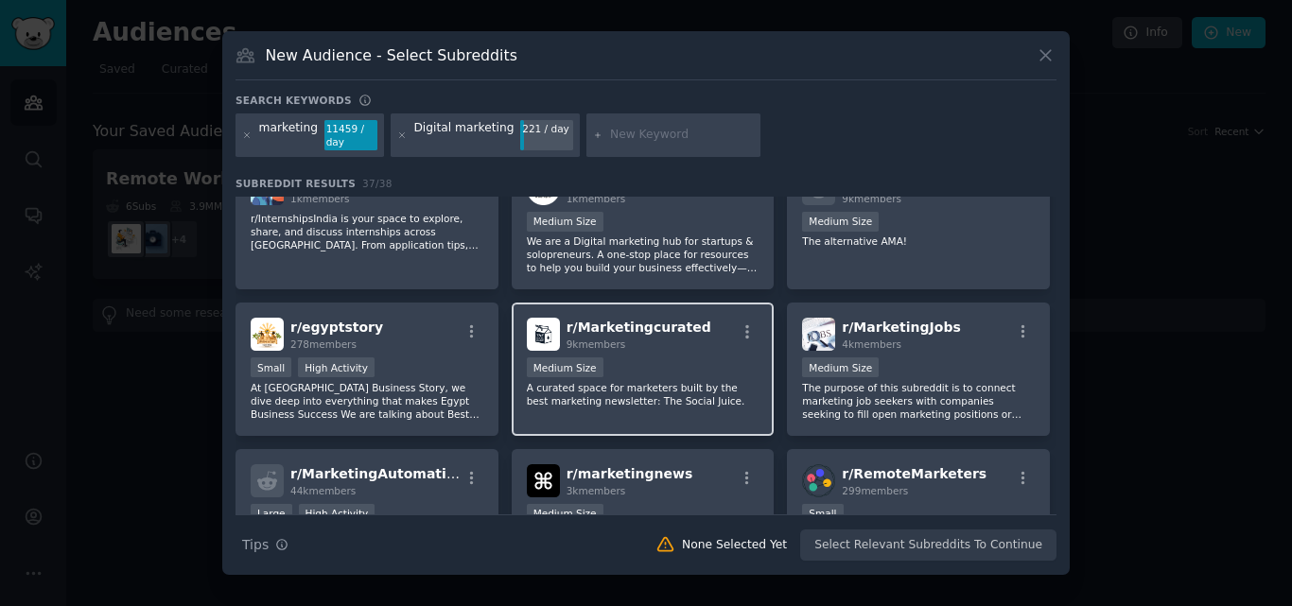
click at [740, 321] on div "r/ Marketingcurated 9k members" at bounding box center [643, 334] width 233 height 33
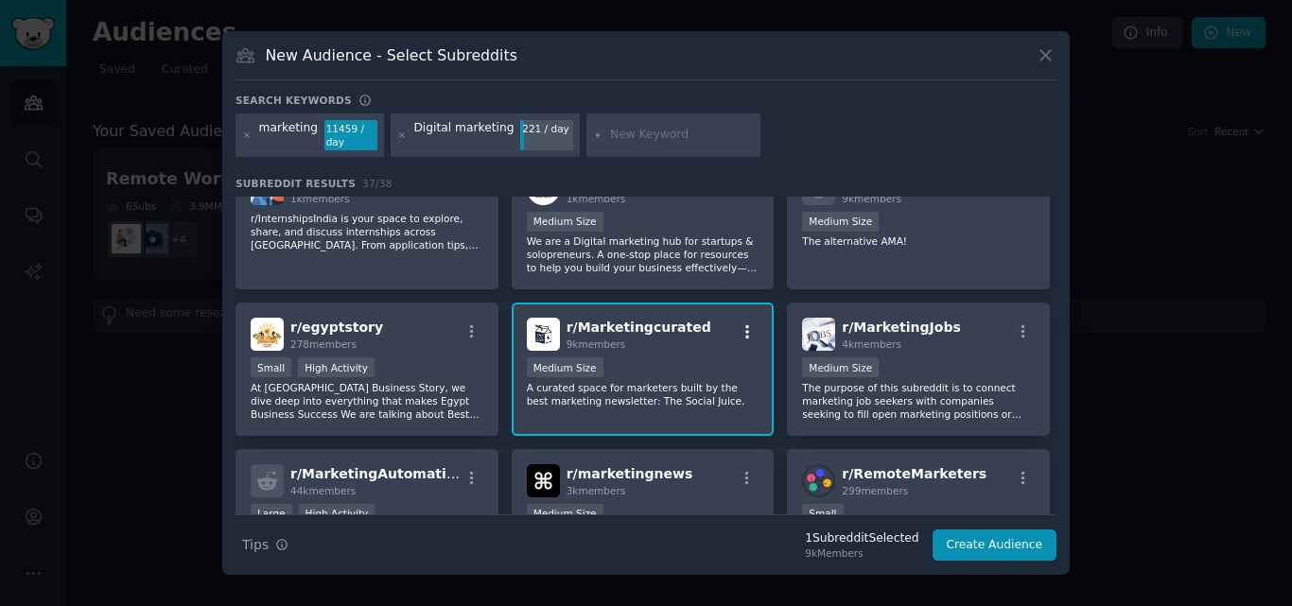
click at [747, 328] on icon "button" at bounding box center [747, 331] width 17 height 17
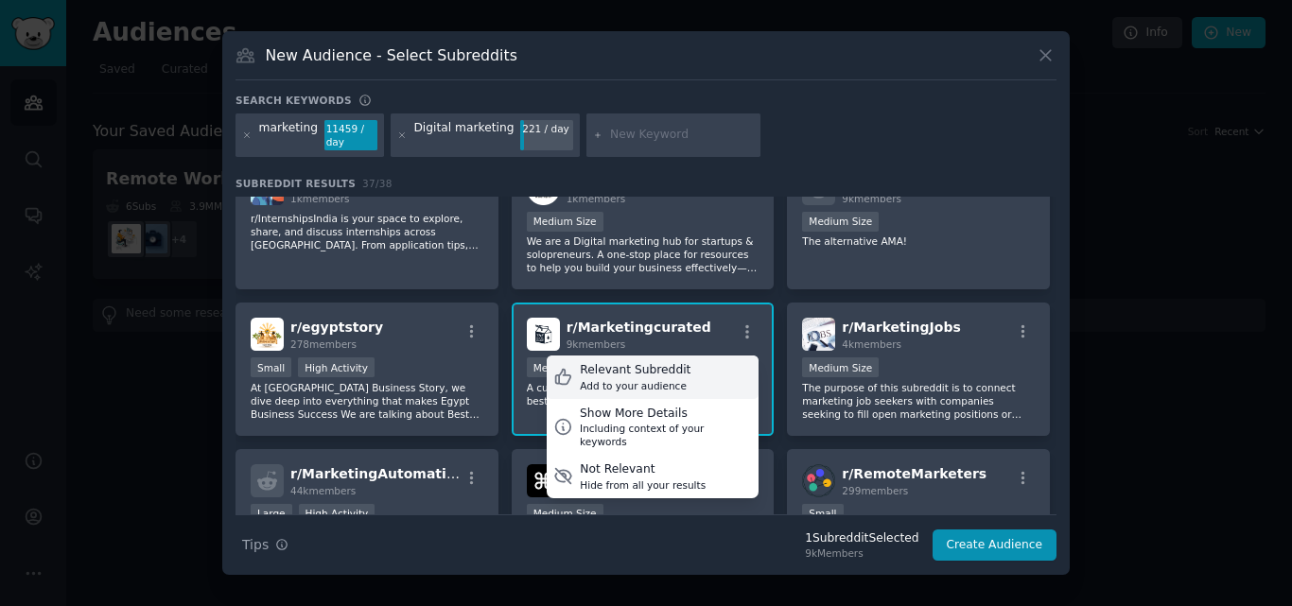
click at [635, 377] on div "Relevant Subreddit" at bounding box center [635, 370] width 111 height 17
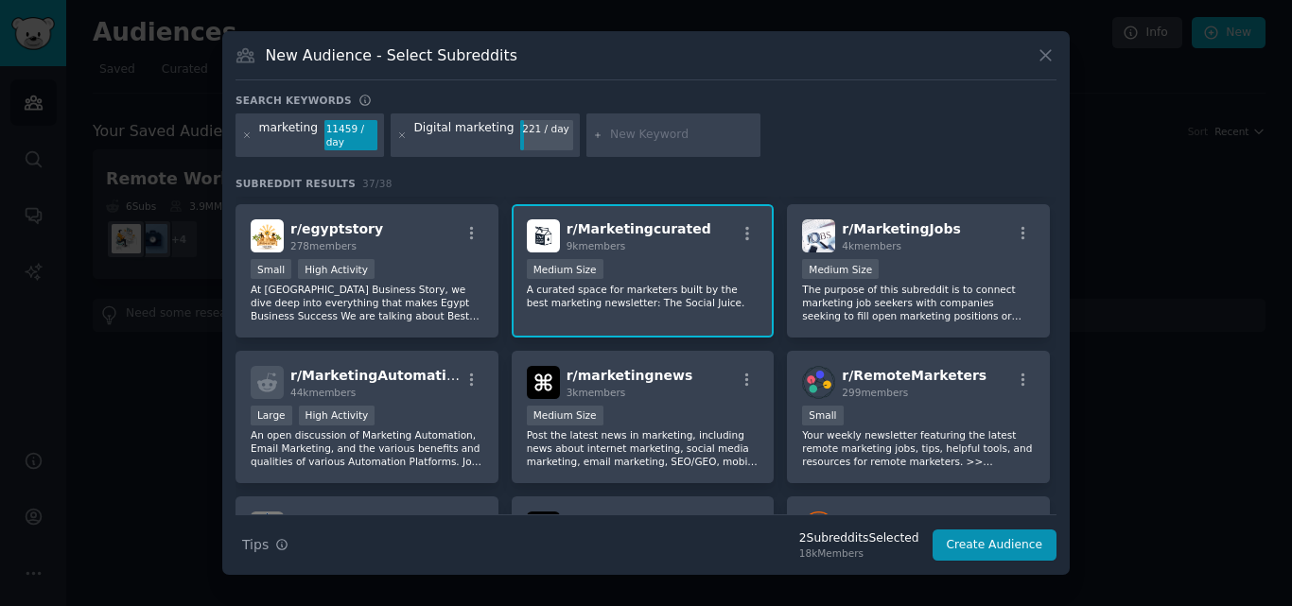
scroll to position [1105, 0]
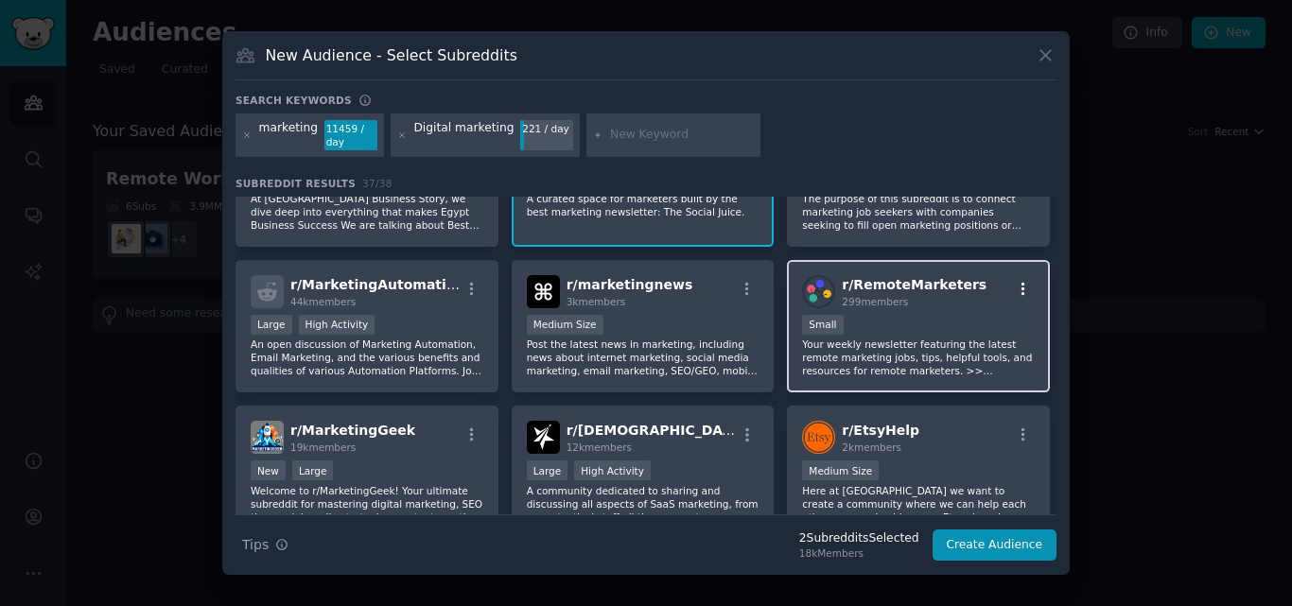
click at [1015, 287] on icon "button" at bounding box center [1023, 289] width 17 height 17
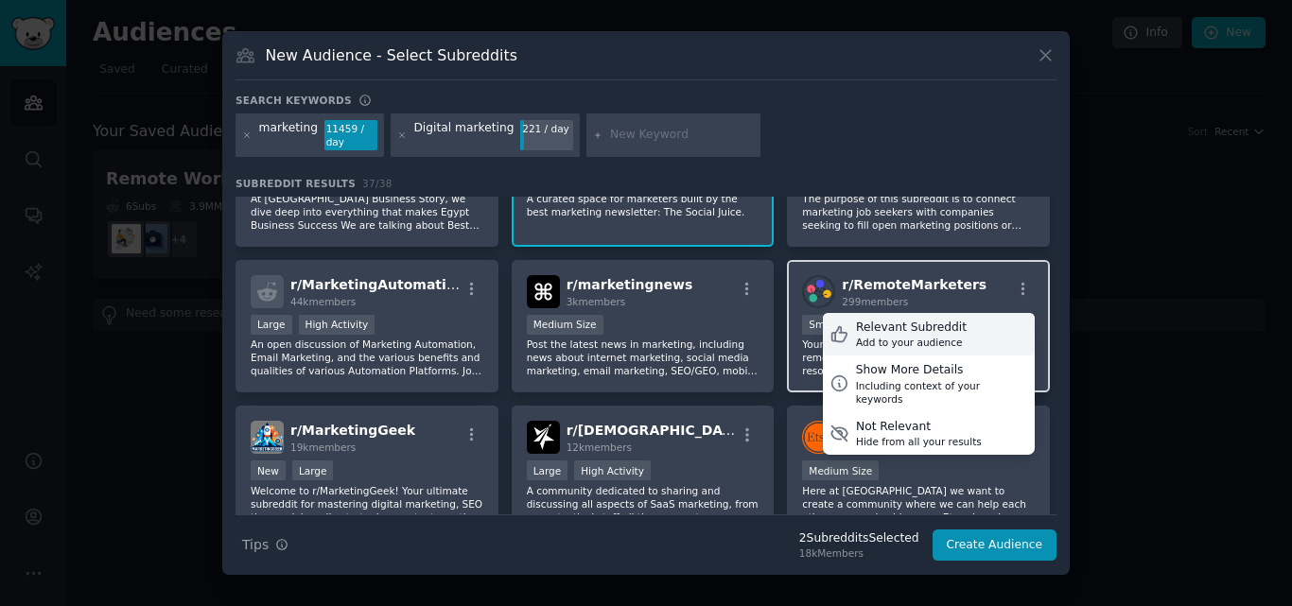
click at [898, 325] on div "Relevant Subreddit" at bounding box center [911, 328] width 111 height 17
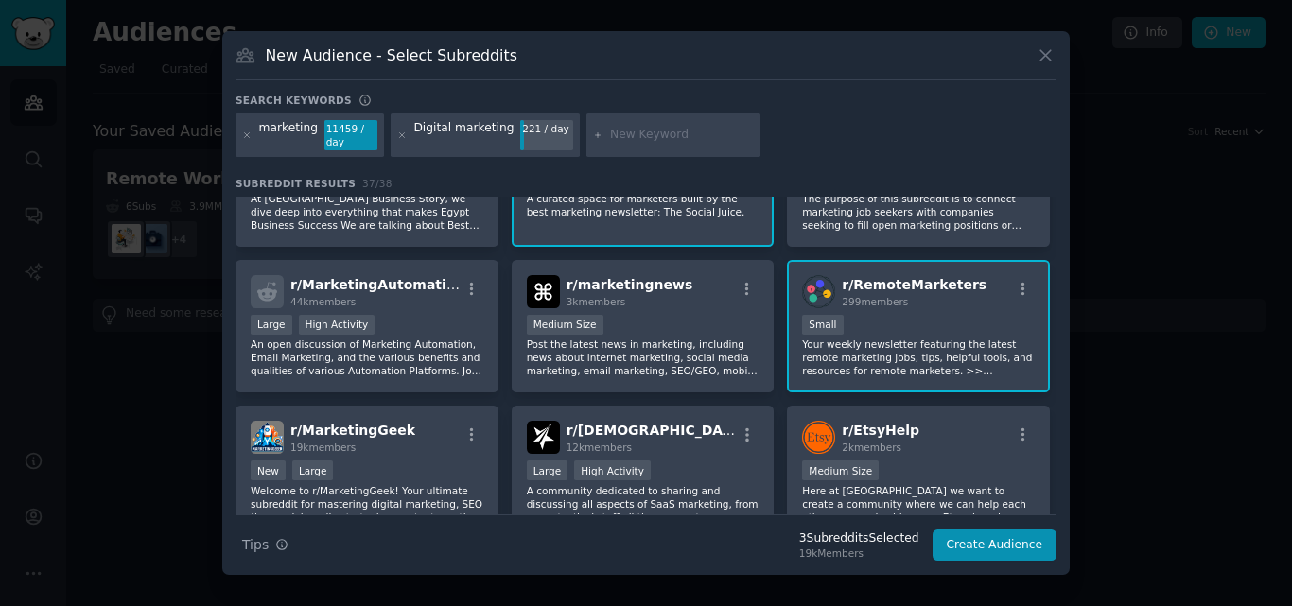
click at [948, 287] on span "r/ RemoteMarketers" at bounding box center [914, 284] width 145 height 15
